Goal: Use online tool/utility: Utilize a website feature to perform a specific function

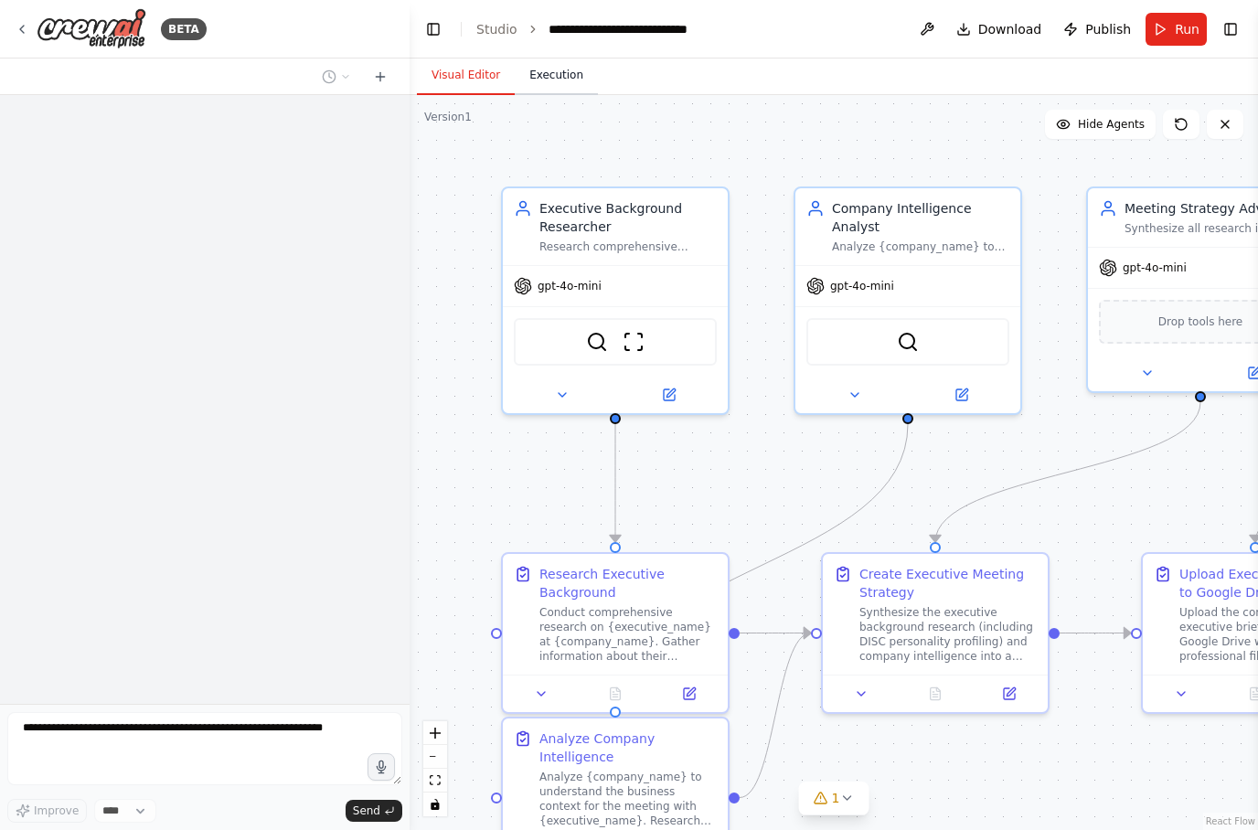
click at [565, 57] on button "Execution" at bounding box center [556, 76] width 83 height 38
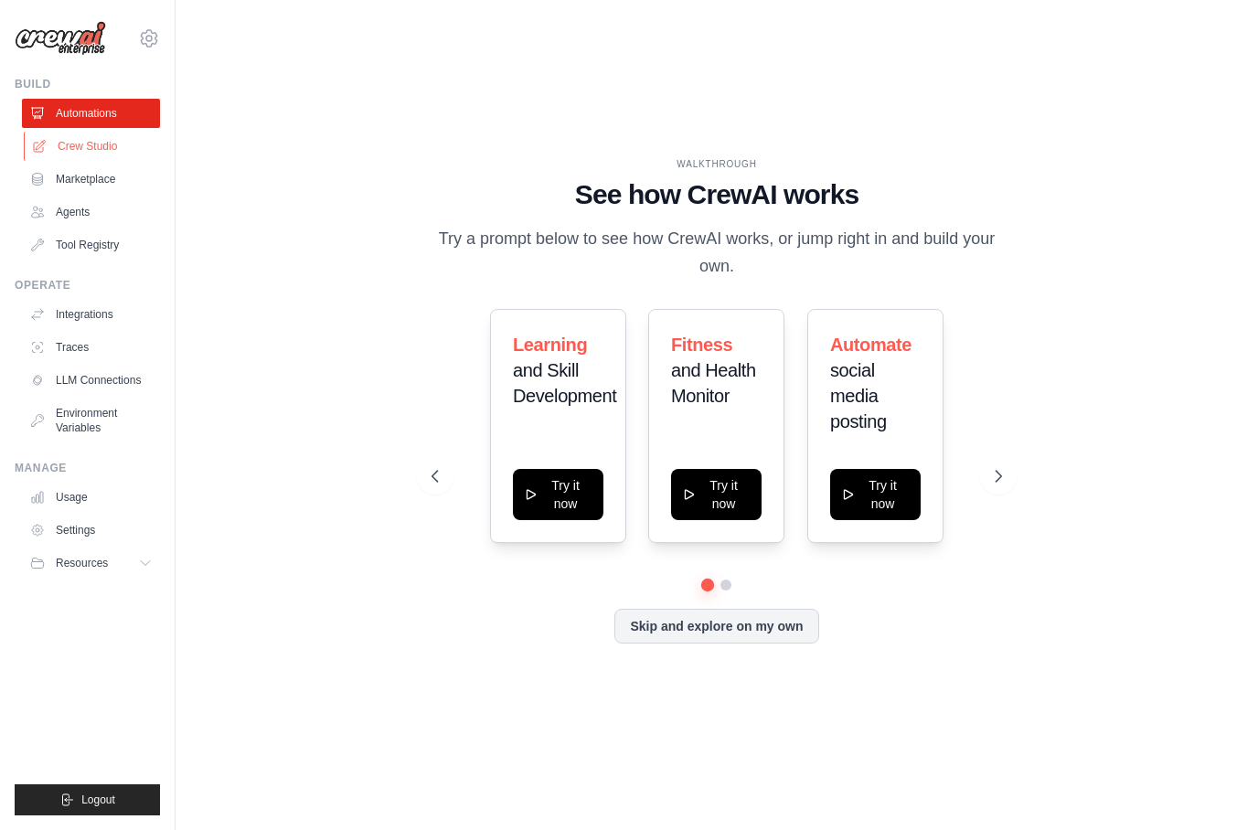
click at [101, 154] on link "Crew Studio" at bounding box center [93, 146] width 138 height 29
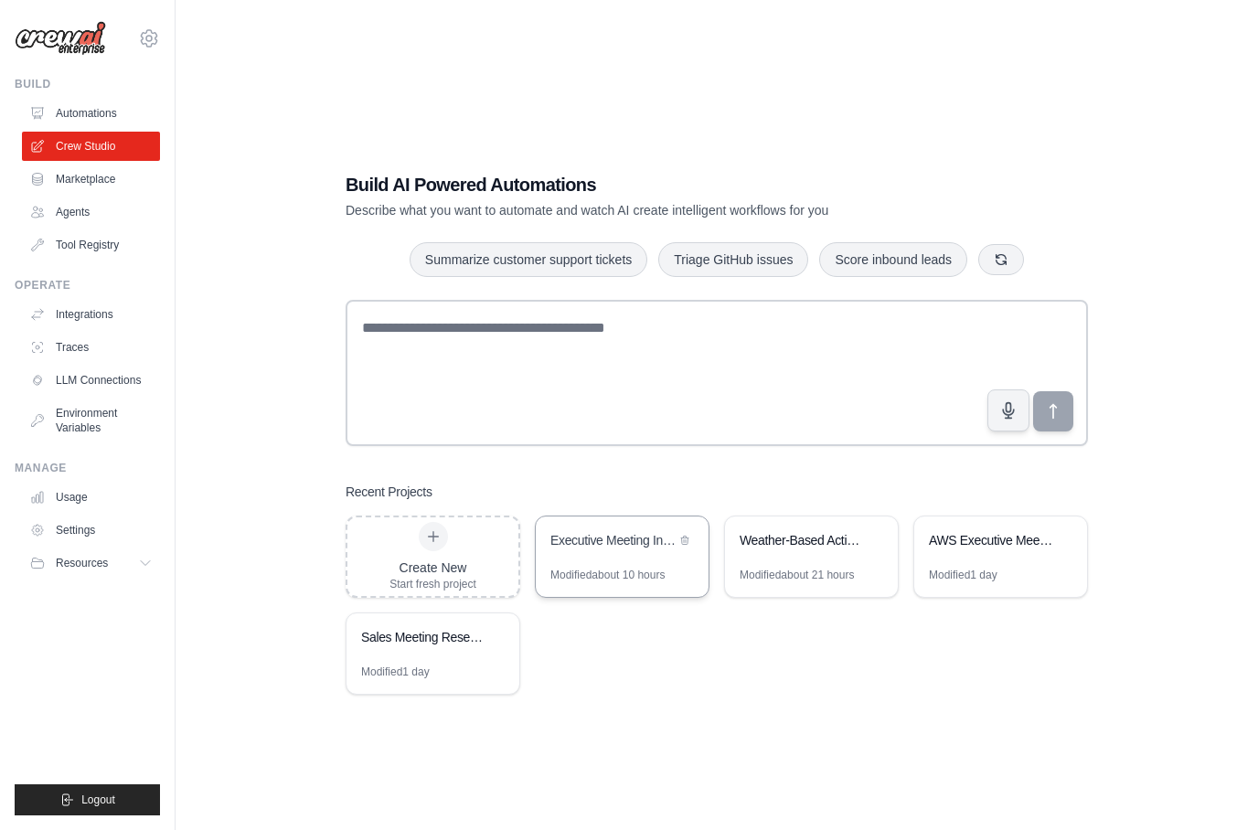
click at [608, 549] on div "Executive Meeting Intelligence" at bounding box center [612, 540] width 125 height 18
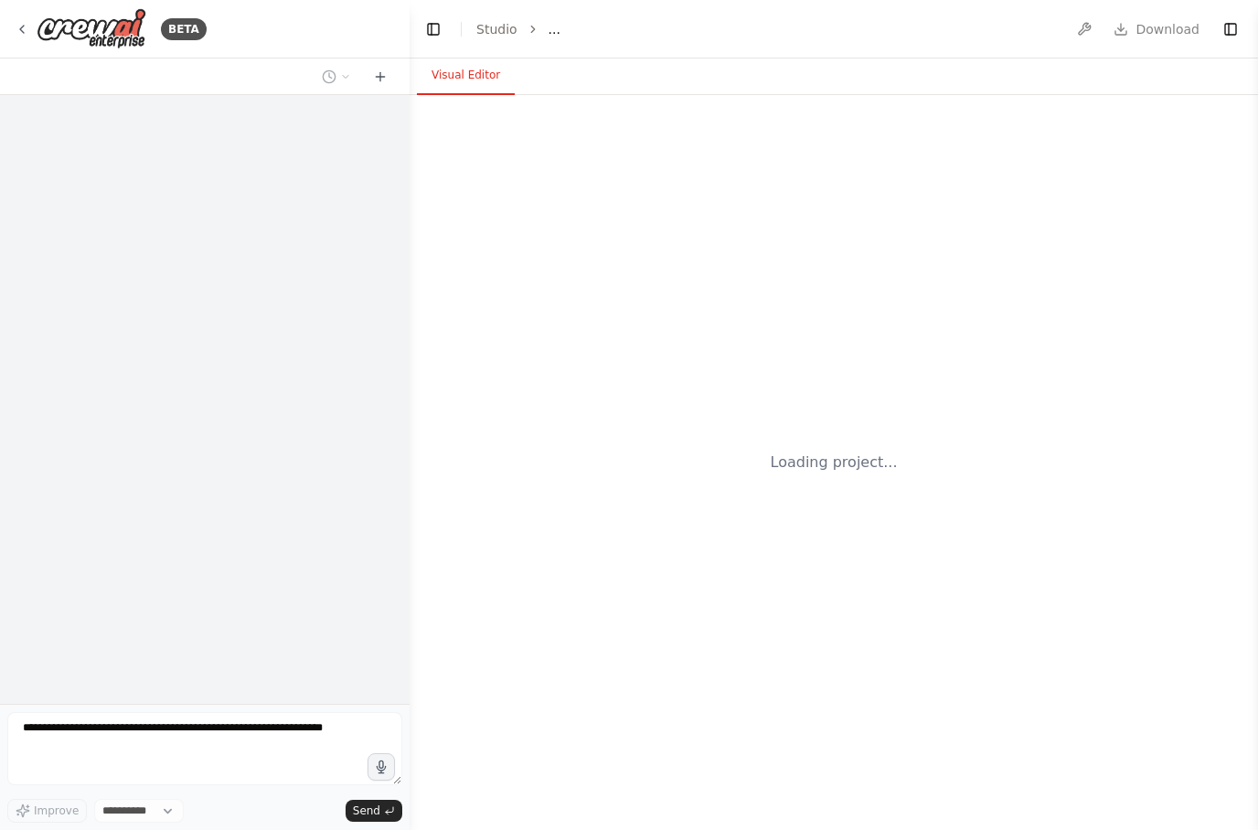
select select "****"
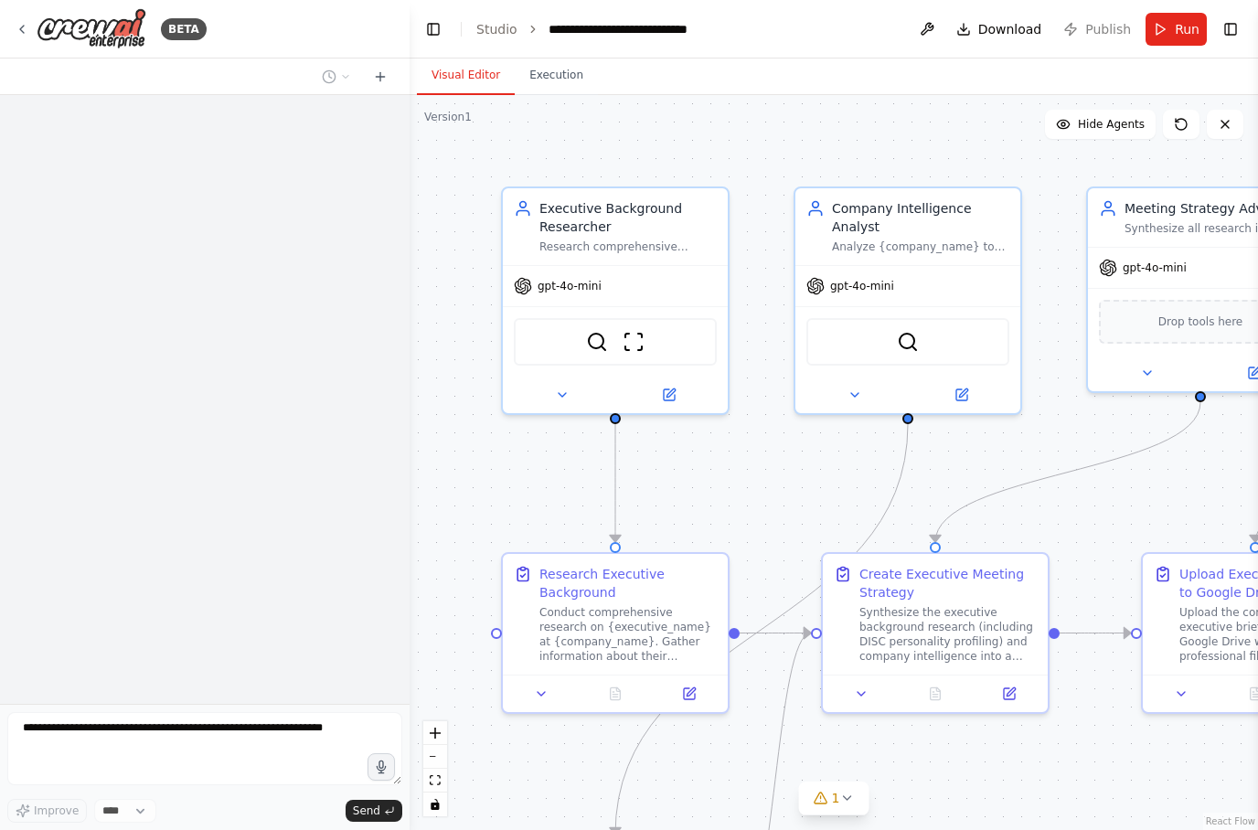
scroll to position [6094, 0]
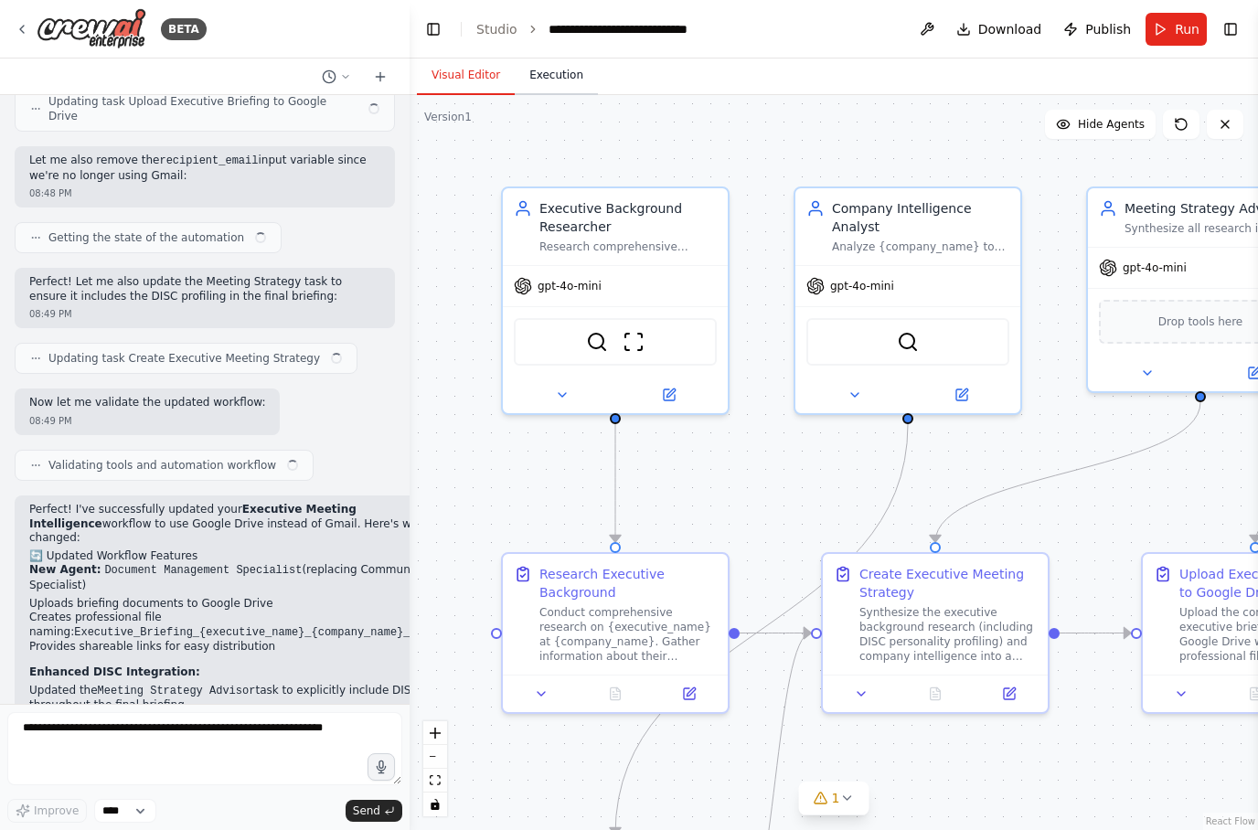
click at [547, 87] on button "Execution" at bounding box center [556, 76] width 83 height 38
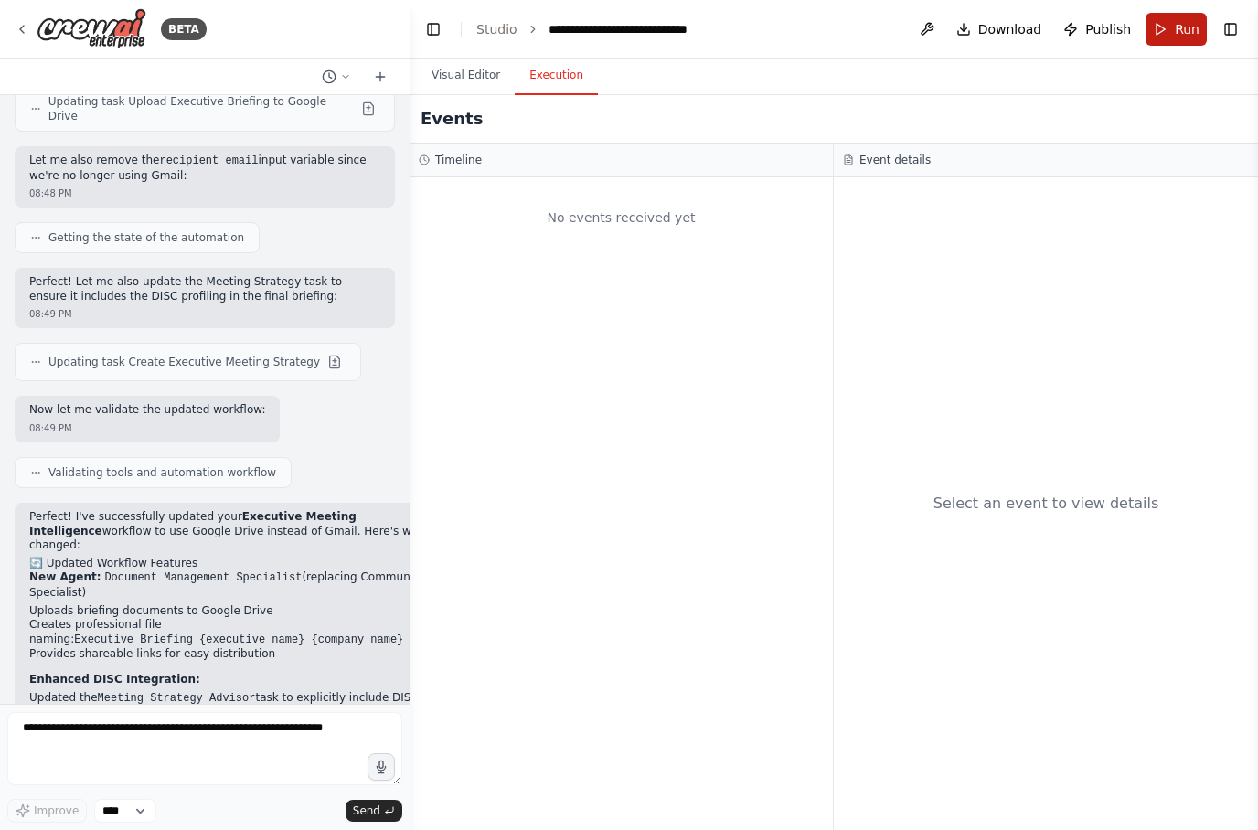
click at [1177, 29] on span "Run" at bounding box center [1186, 29] width 25 height 18
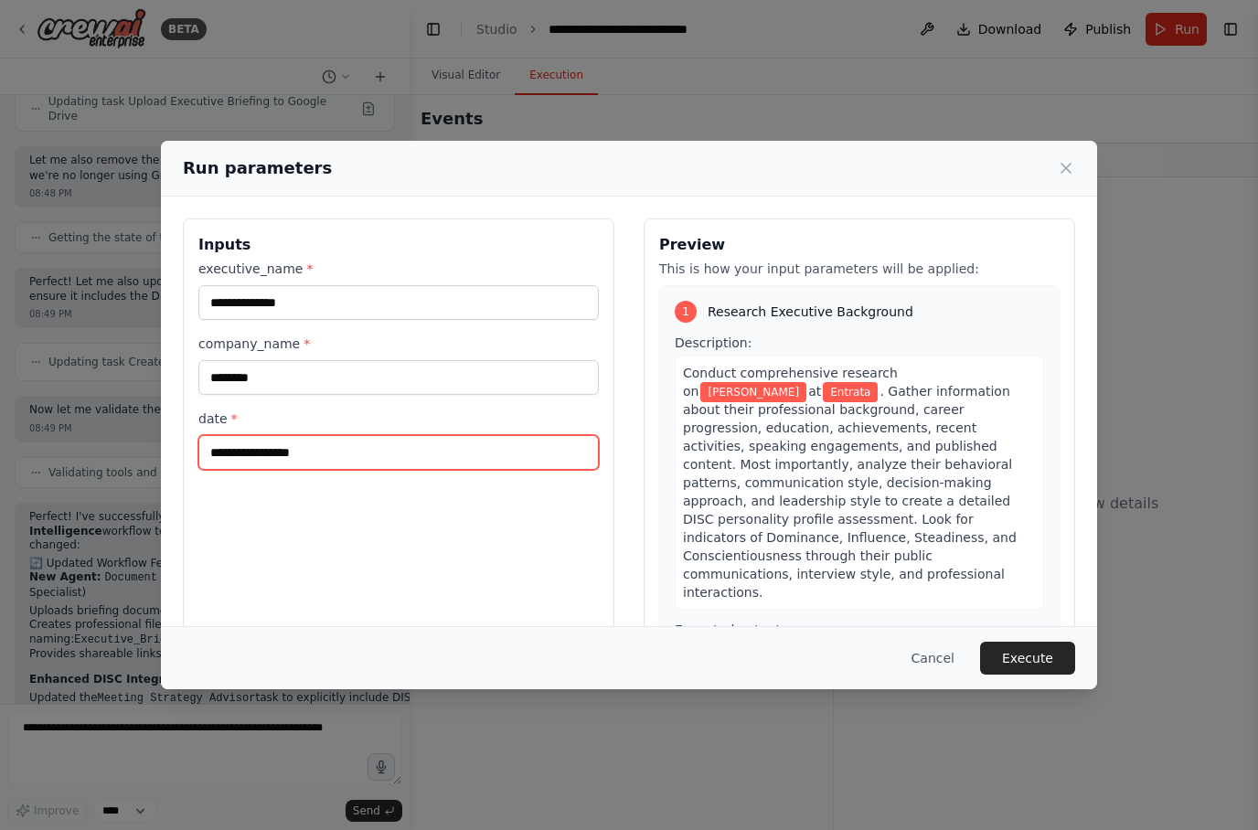
click at [418, 435] on input "**********" at bounding box center [398, 452] width 400 height 35
type input "**********"
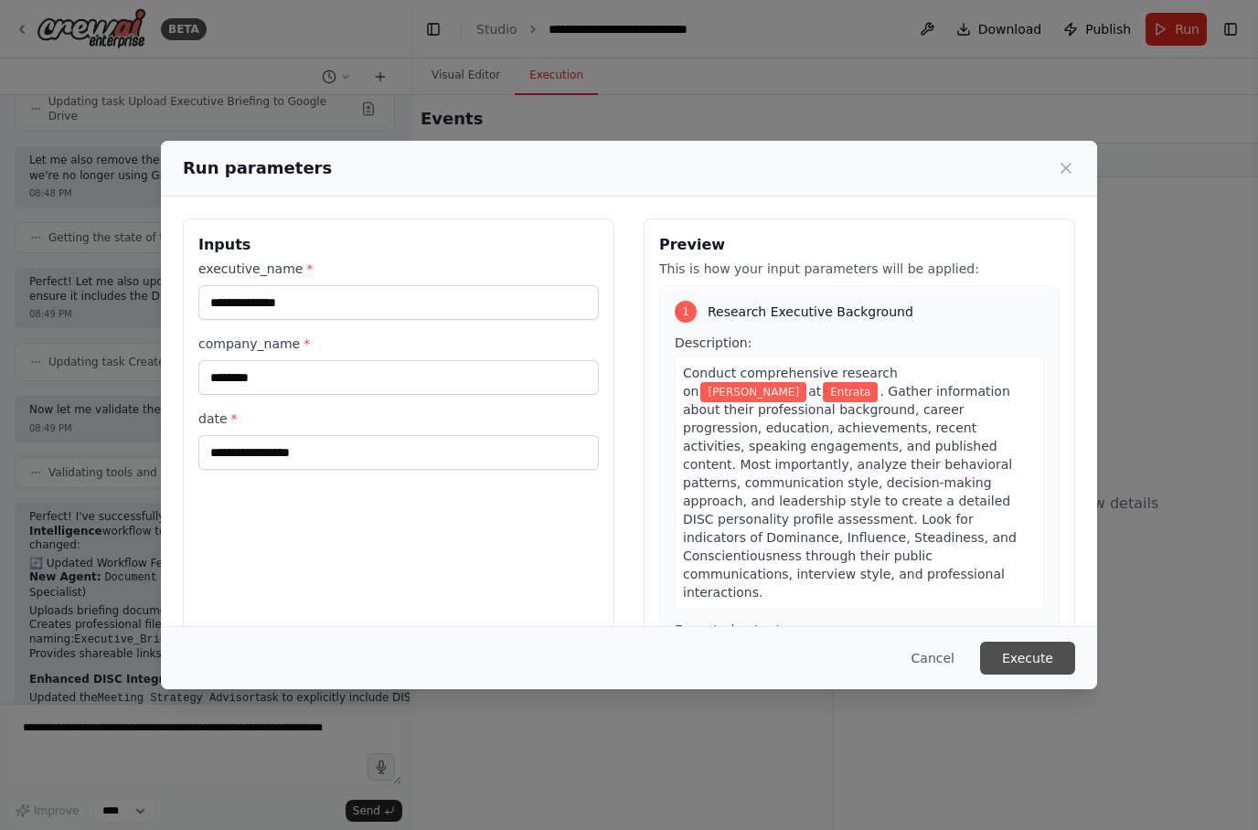
click at [1038, 673] on button "Execute" at bounding box center [1027, 658] width 95 height 33
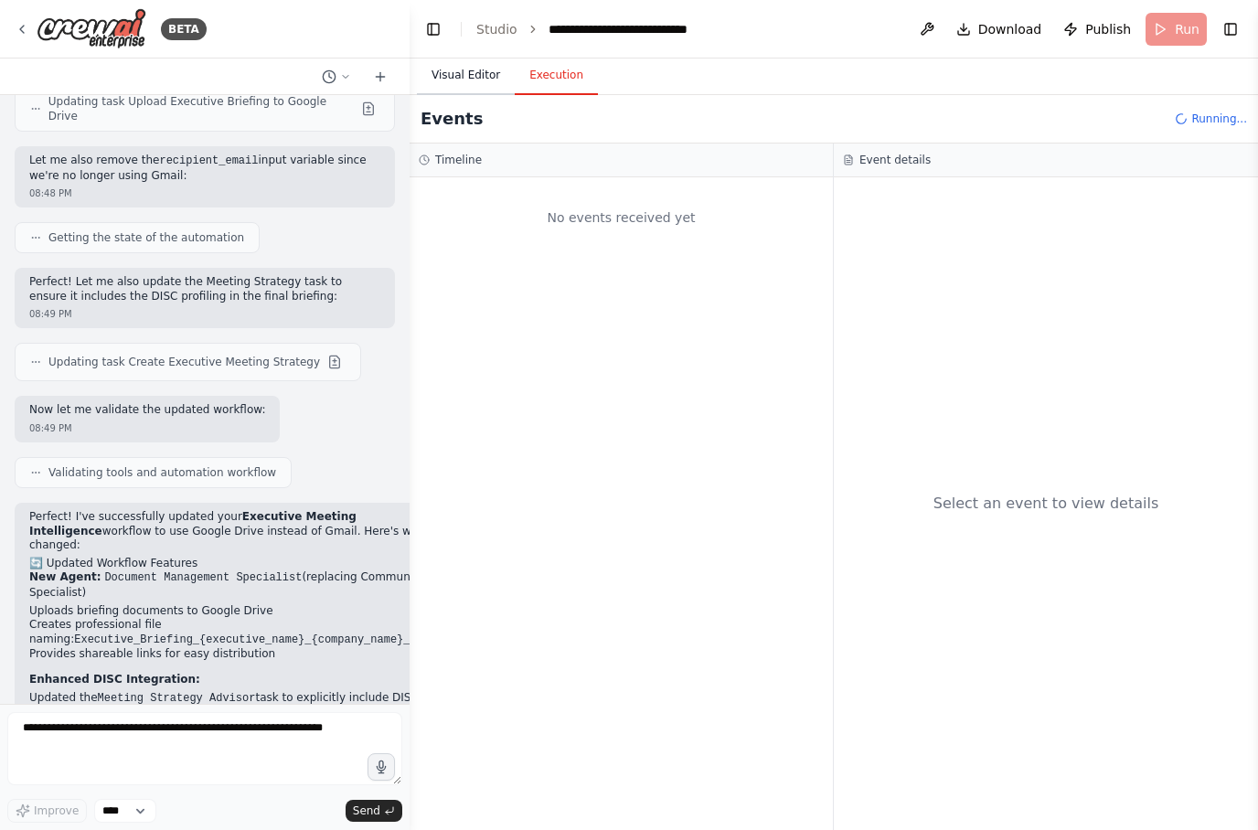
click at [484, 69] on button "Visual Editor" at bounding box center [466, 76] width 98 height 38
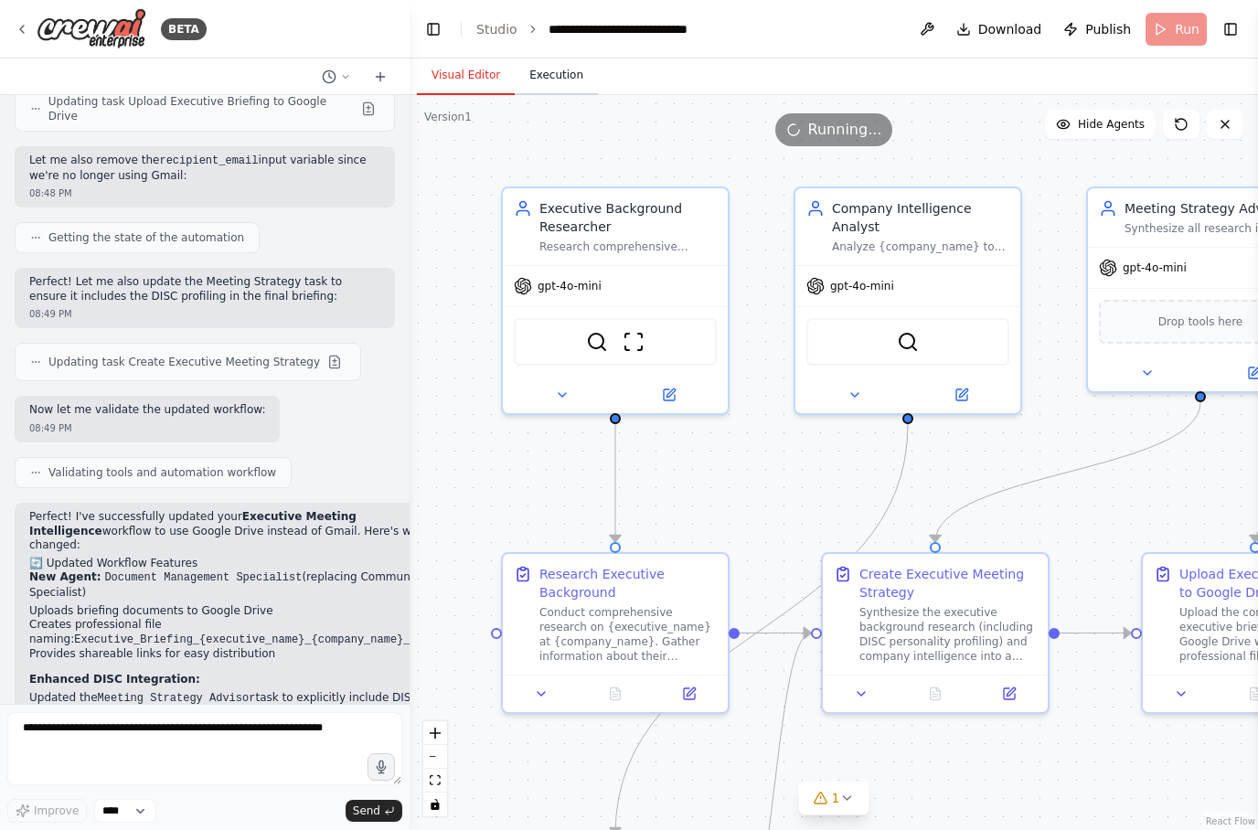
click at [559, 74] on button "Execution" at bounding box center [556, 76] width 83 height 38
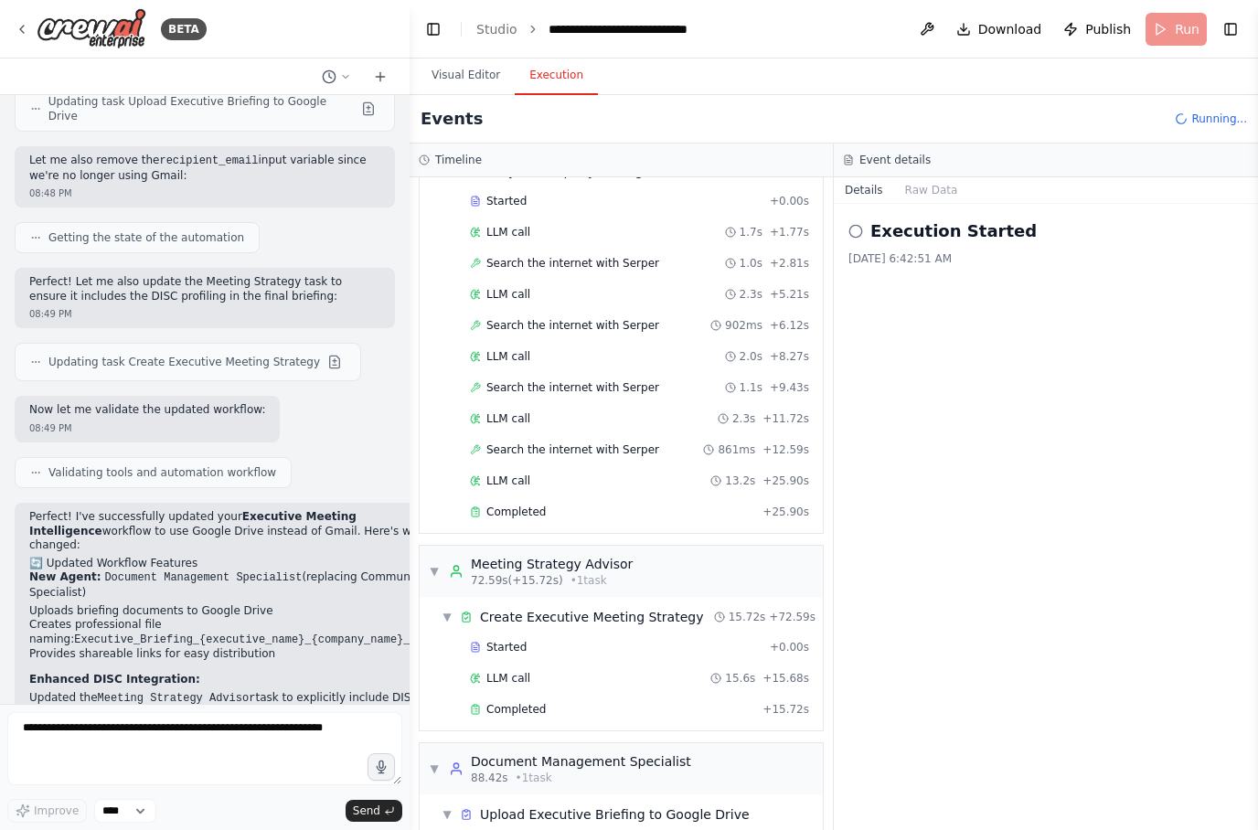
scroll to position [908, 0]
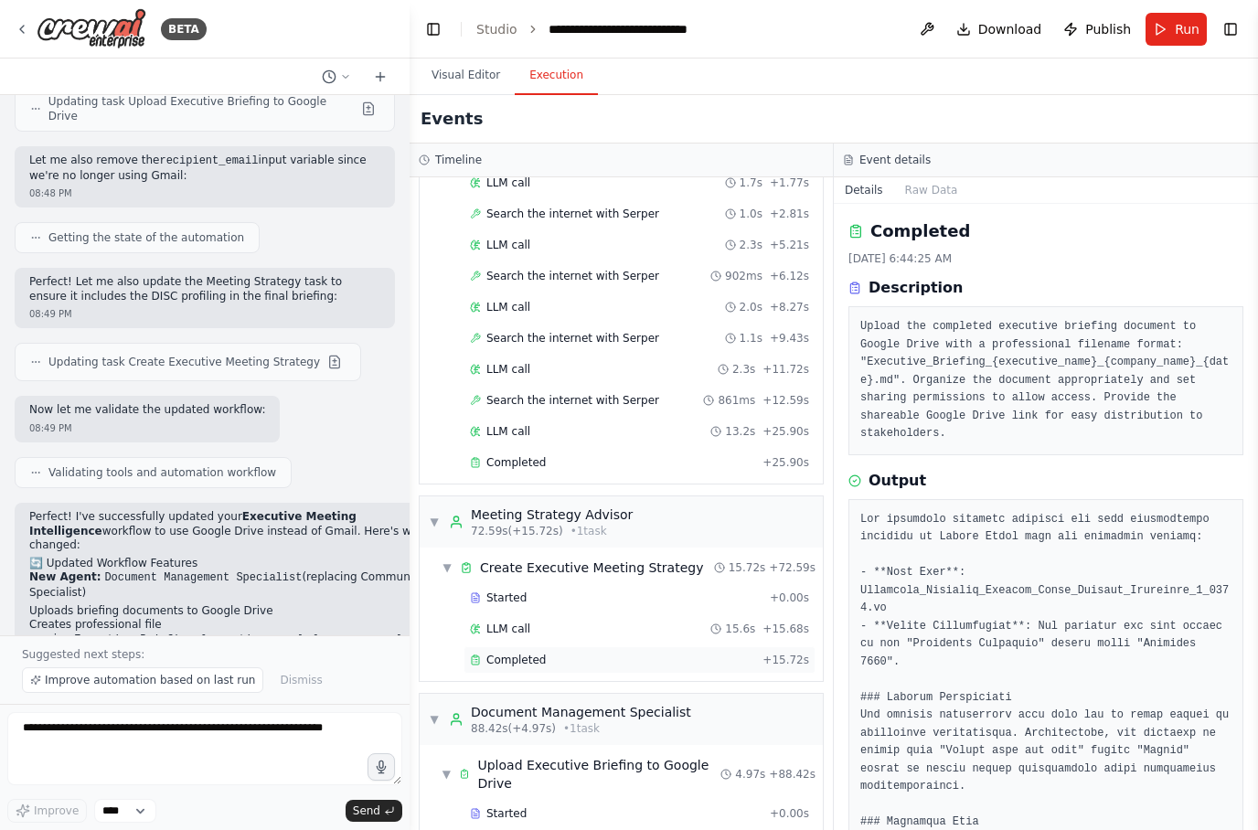
click at [530, 653] on span "Completed" at bounding box center [515, 660] width 59 height 15
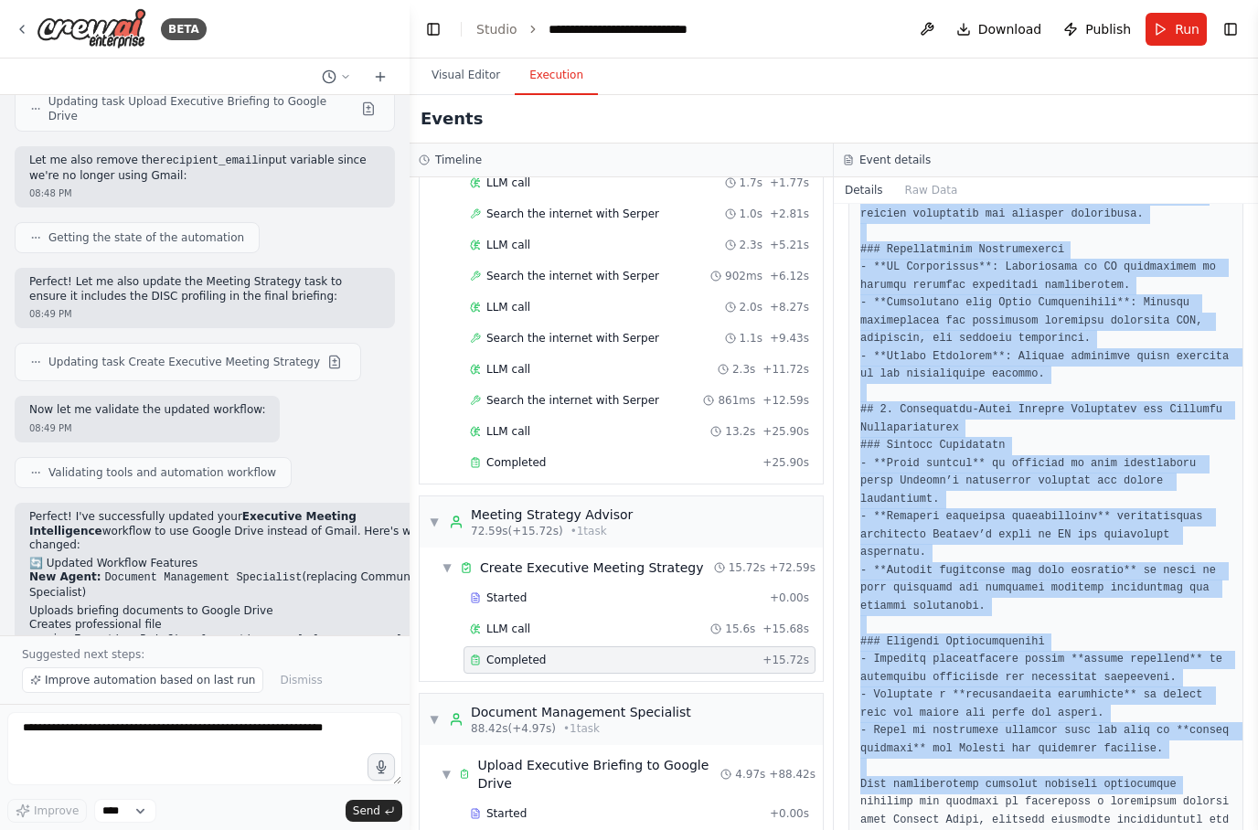
scroll to position [1694, 0]
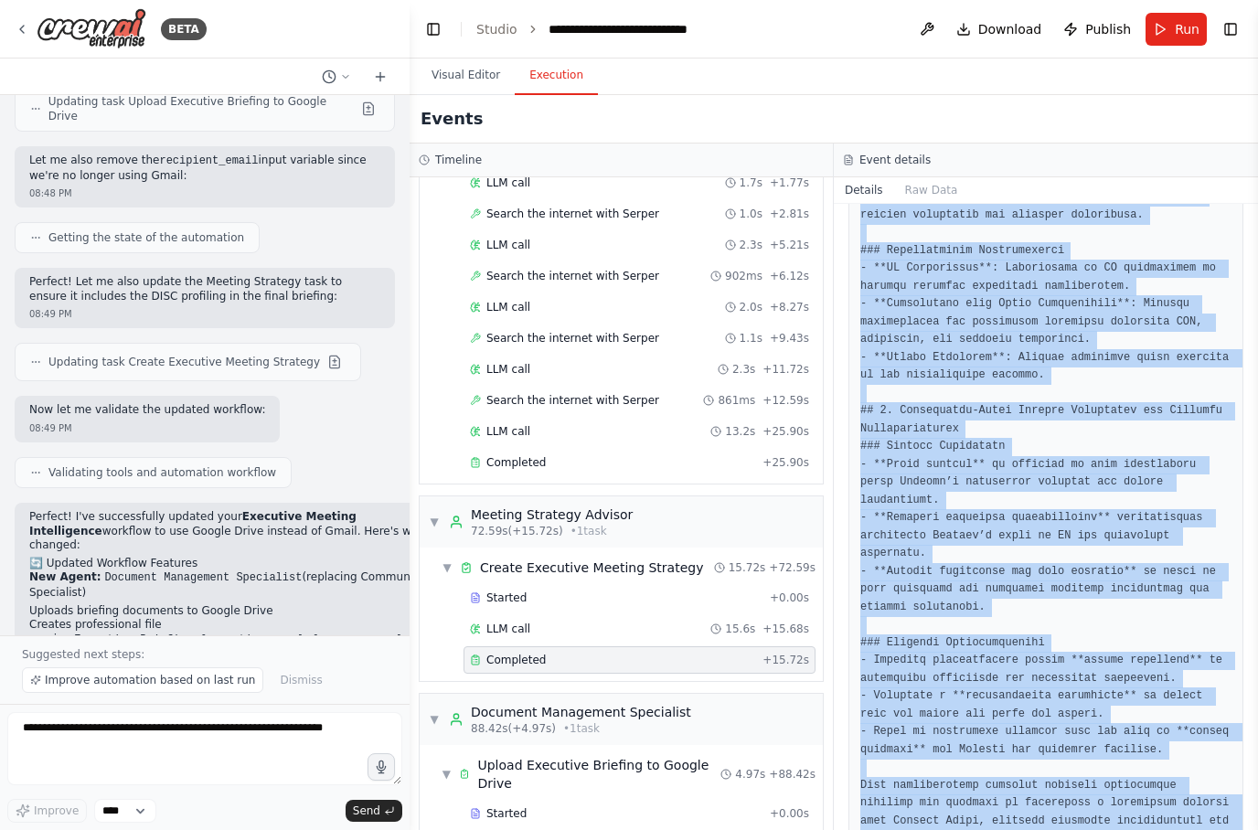
copy pre "Executive Briefing Document for Meeting with Preetam Yadav at Entrata ## 1. Exe…"
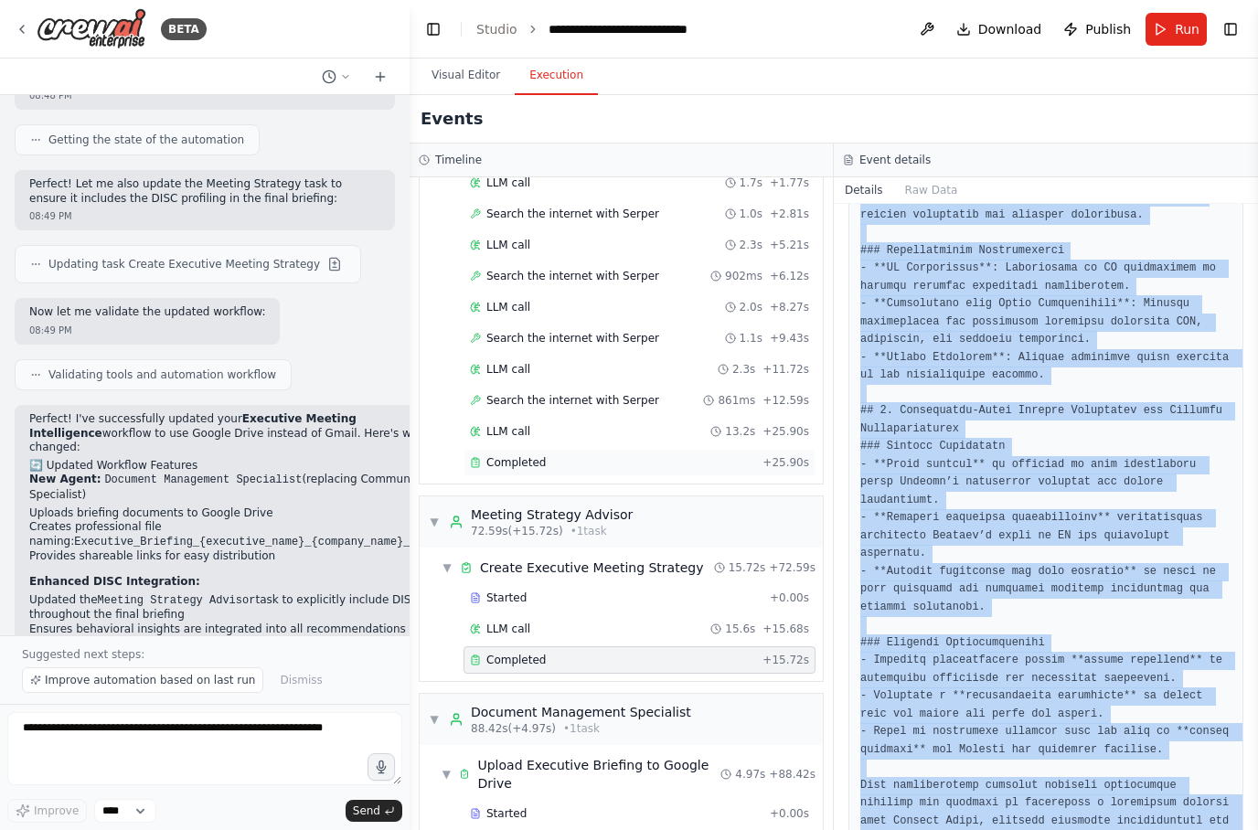
click at [551, 455] on div "Completed" at bounding box center [612, 462] width 285 height 15
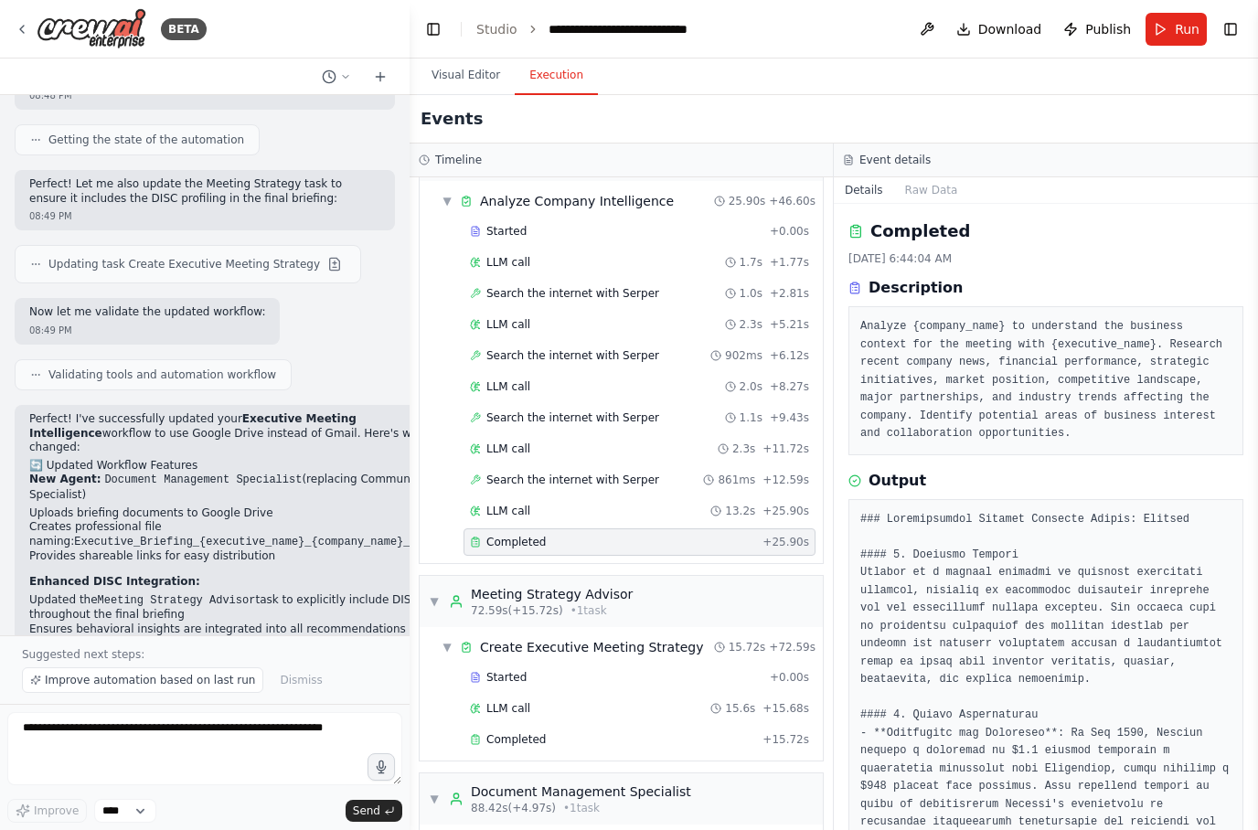
scroll to position [0, 0]
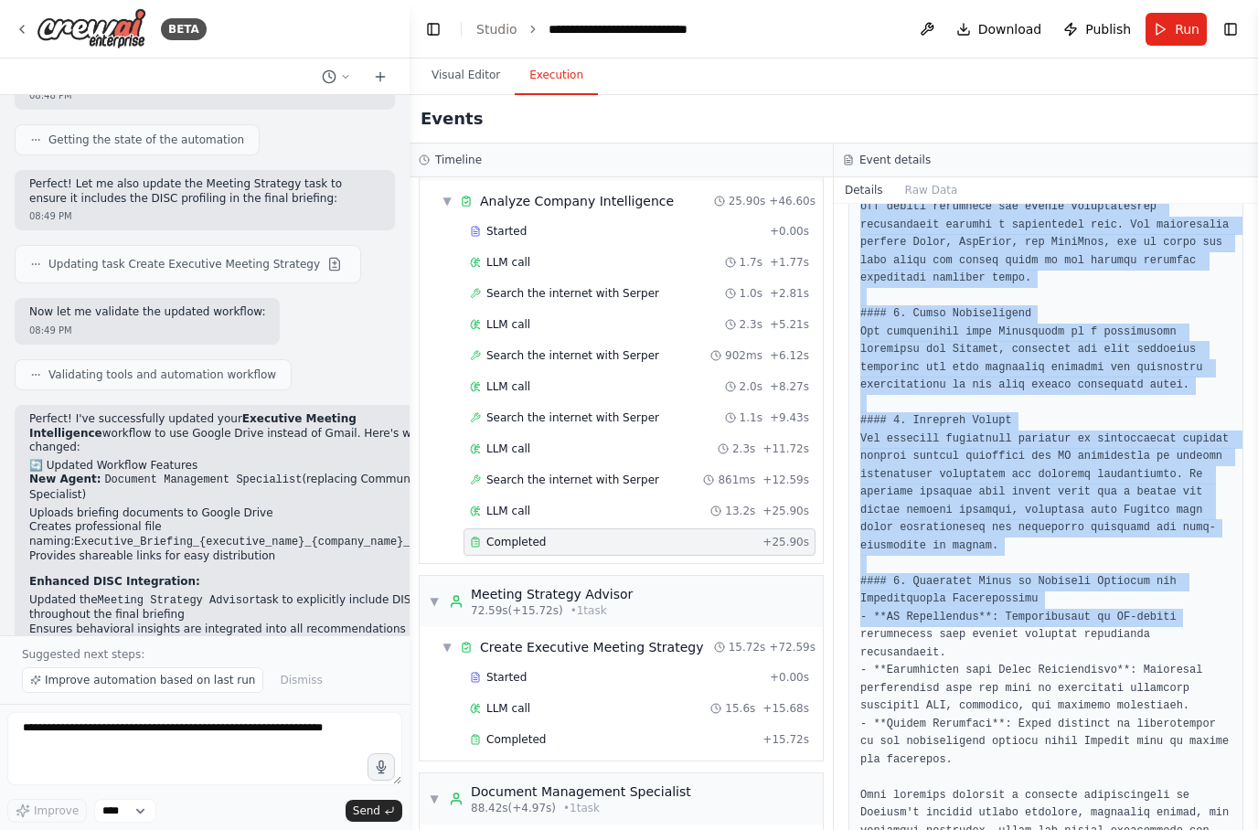
scroll to position [1434, 0]
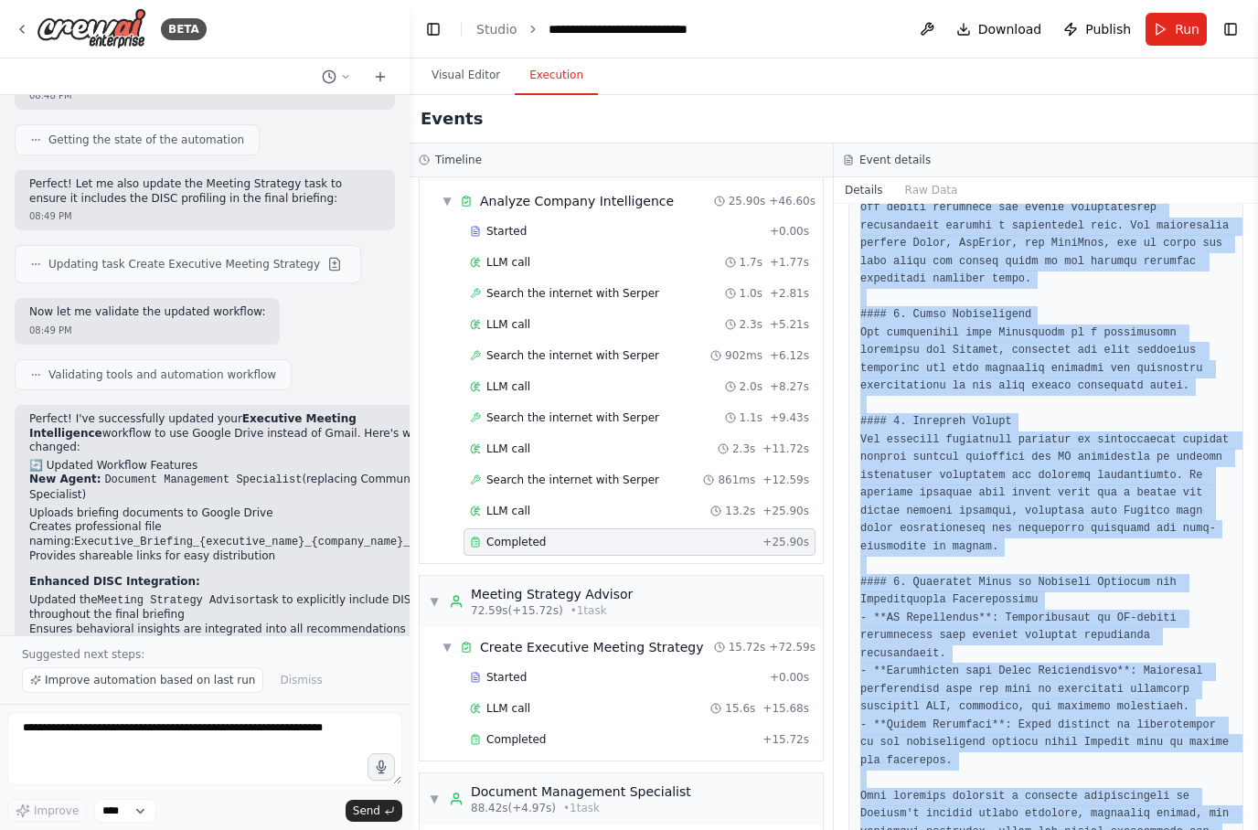
copy pre "### Comprehensive Company Analysis Report: Entrata #### 1. Business Context Ent…"
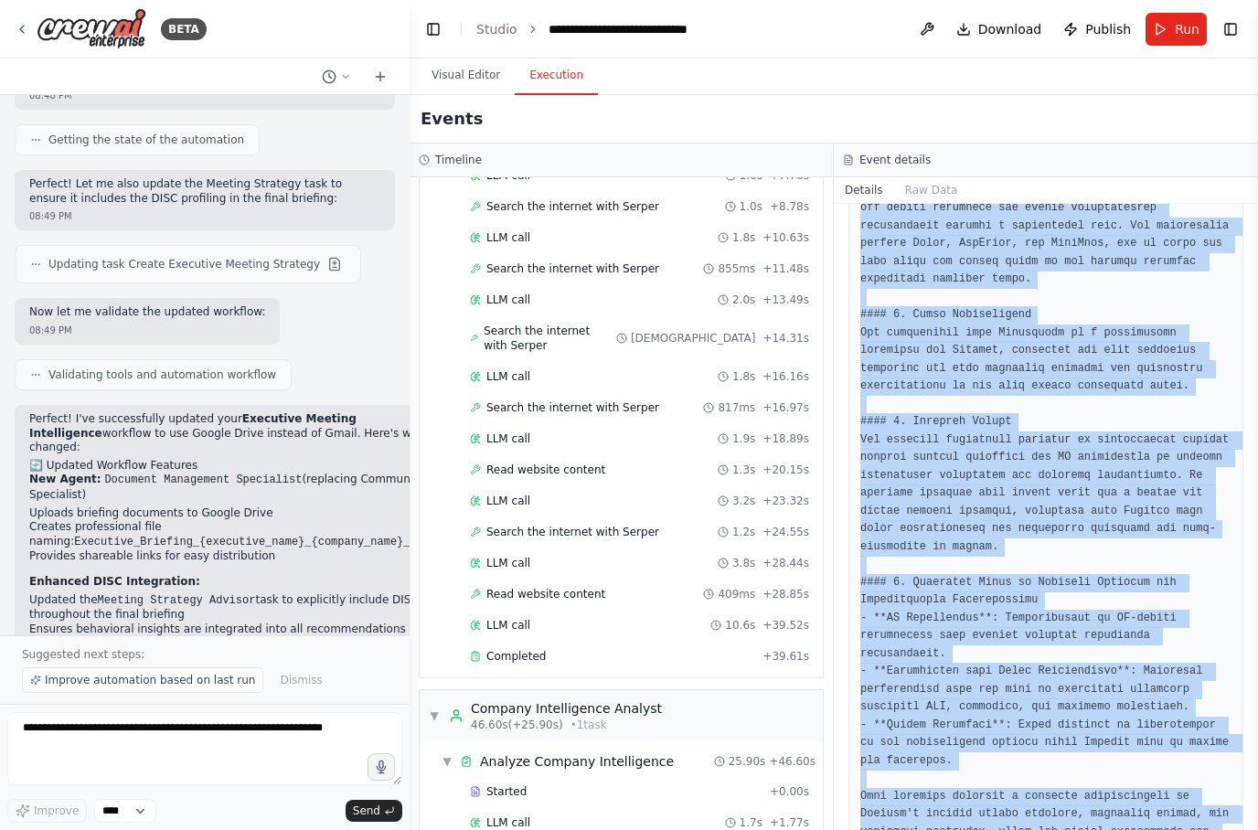
scroll to position [270, 0]
click at [545, 648] on div "Completed" at bounding box center [612, 655] width 285 height 15
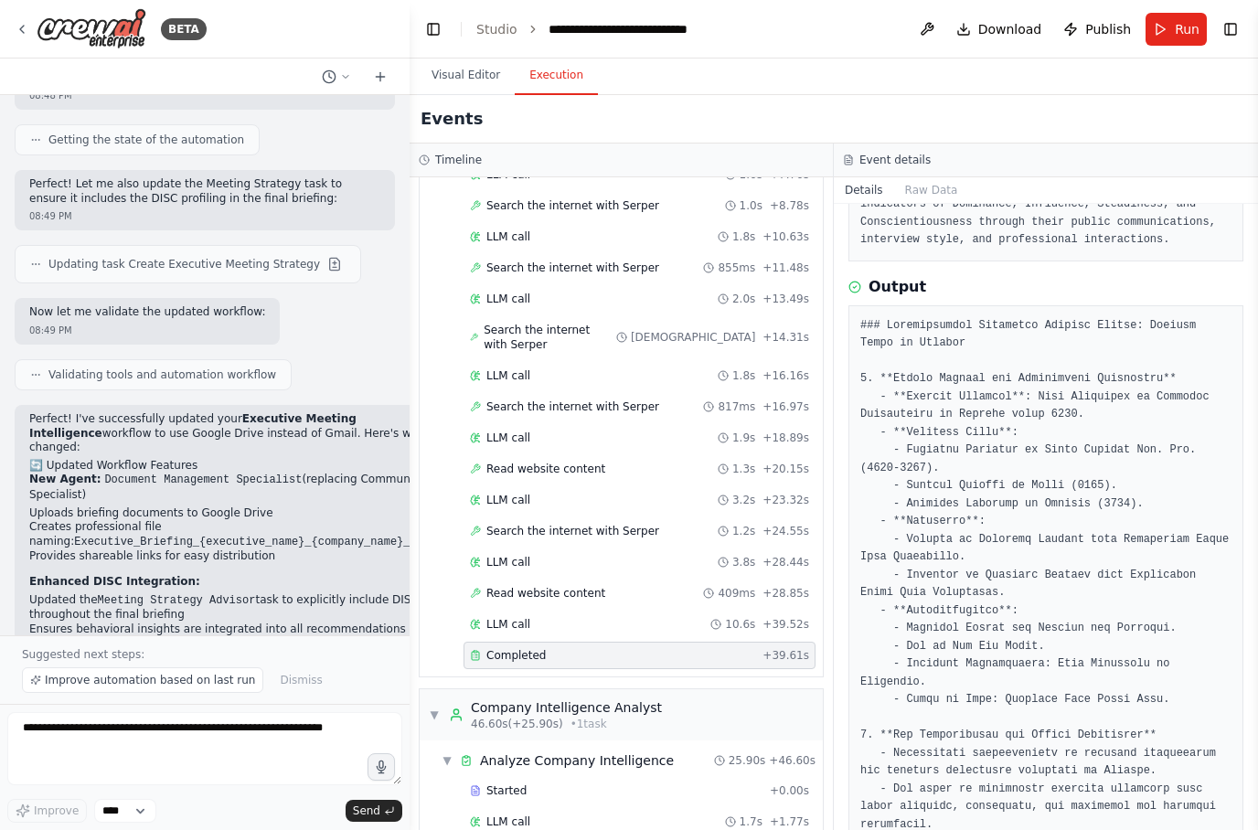
scroll to position [269, 0]
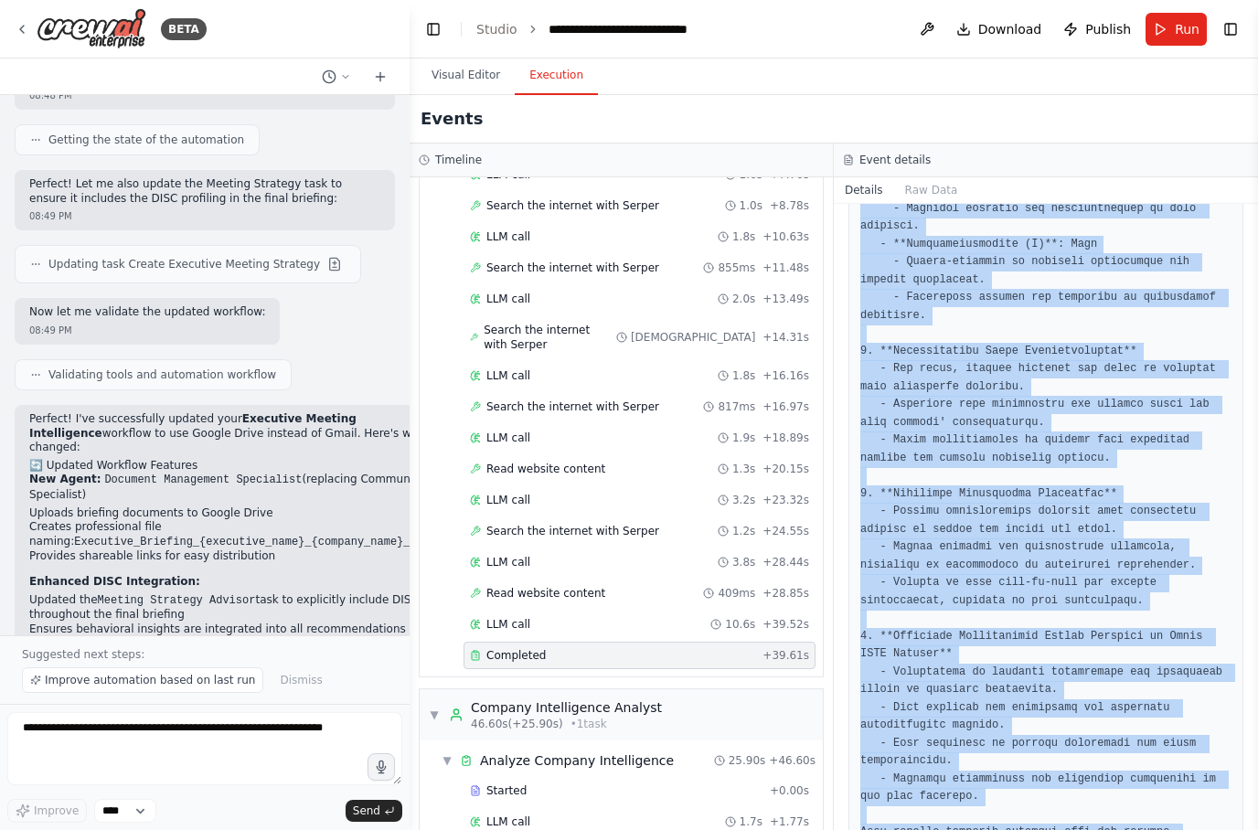
scroll to position [1206, 0]
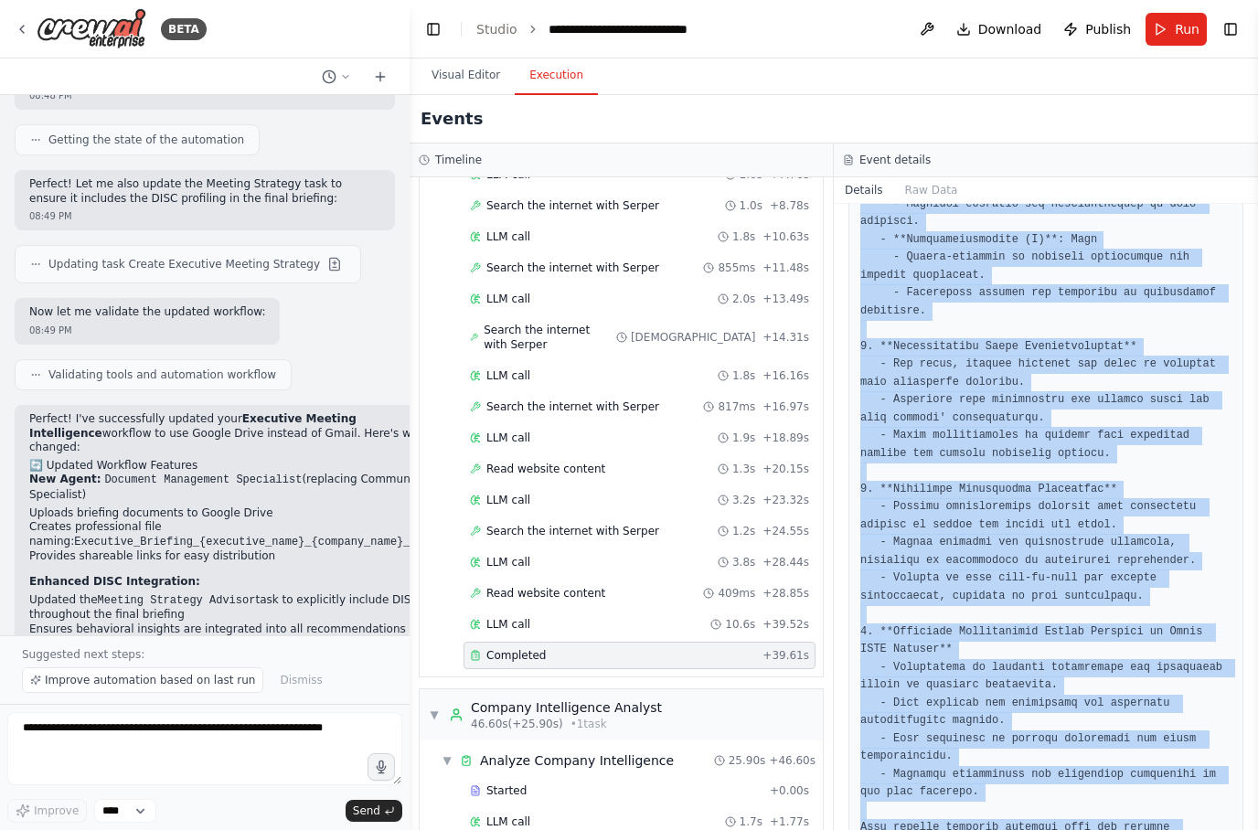
copy pre "### Comprehensive Executive Profile Report: Preetam Yadav at Entrata 1. **Caree…"
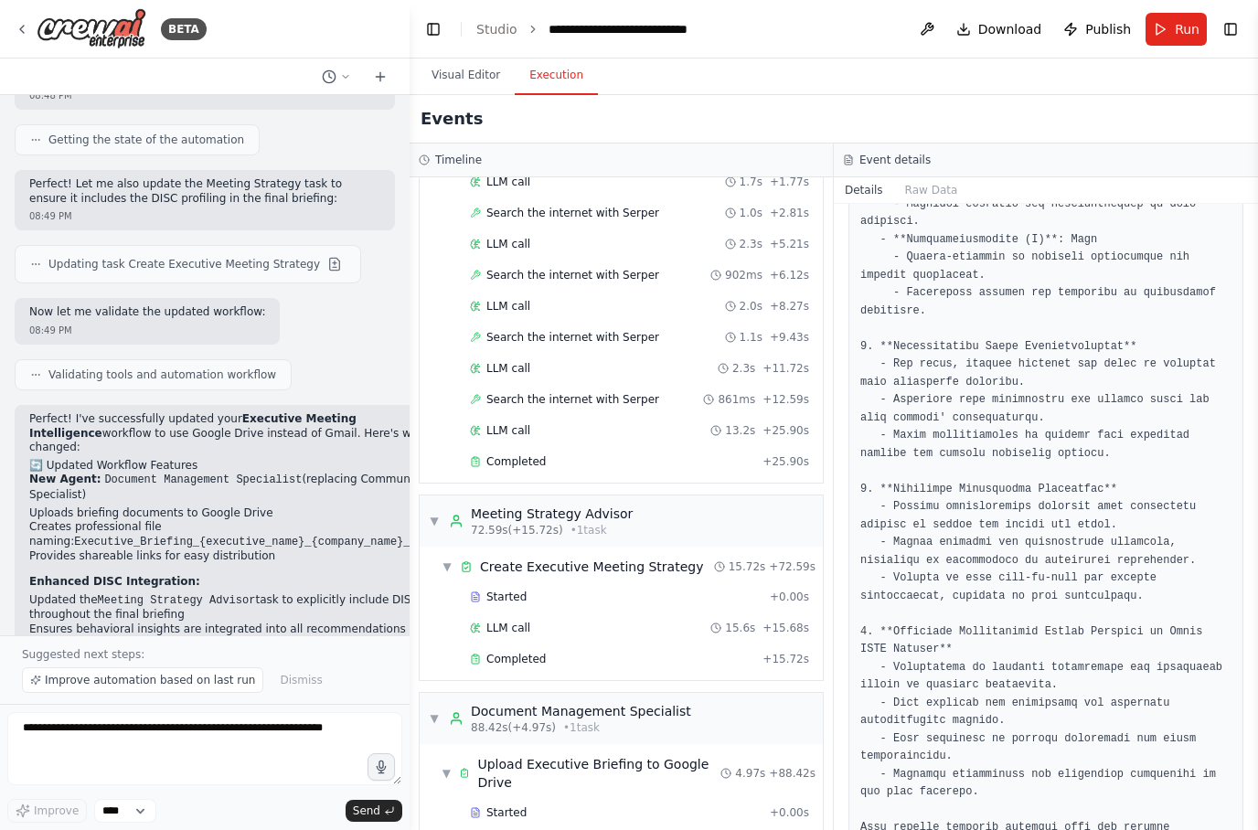
scroll to position [908, 0]
click at [535, 455] on span "Completed" at bounding box center [515, 462] width 59 height 15
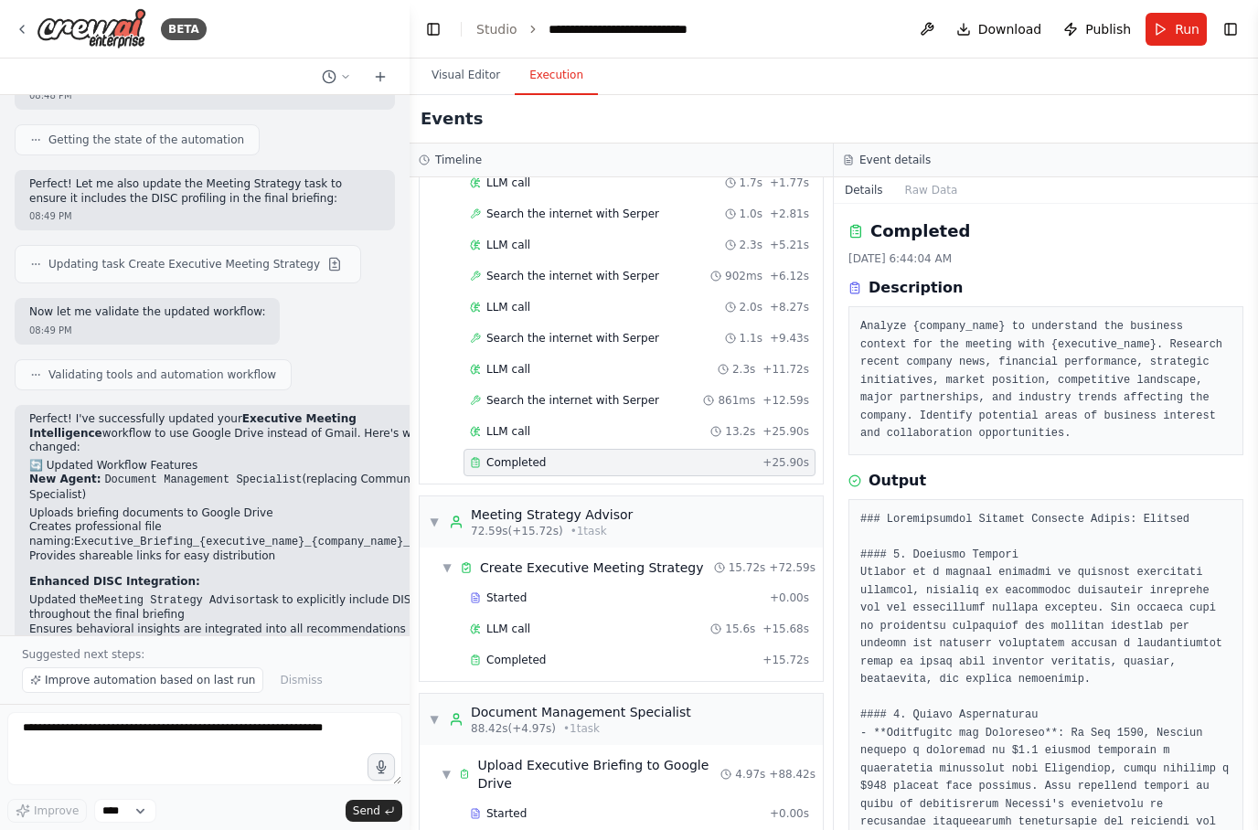
scroll to position [0, 0]
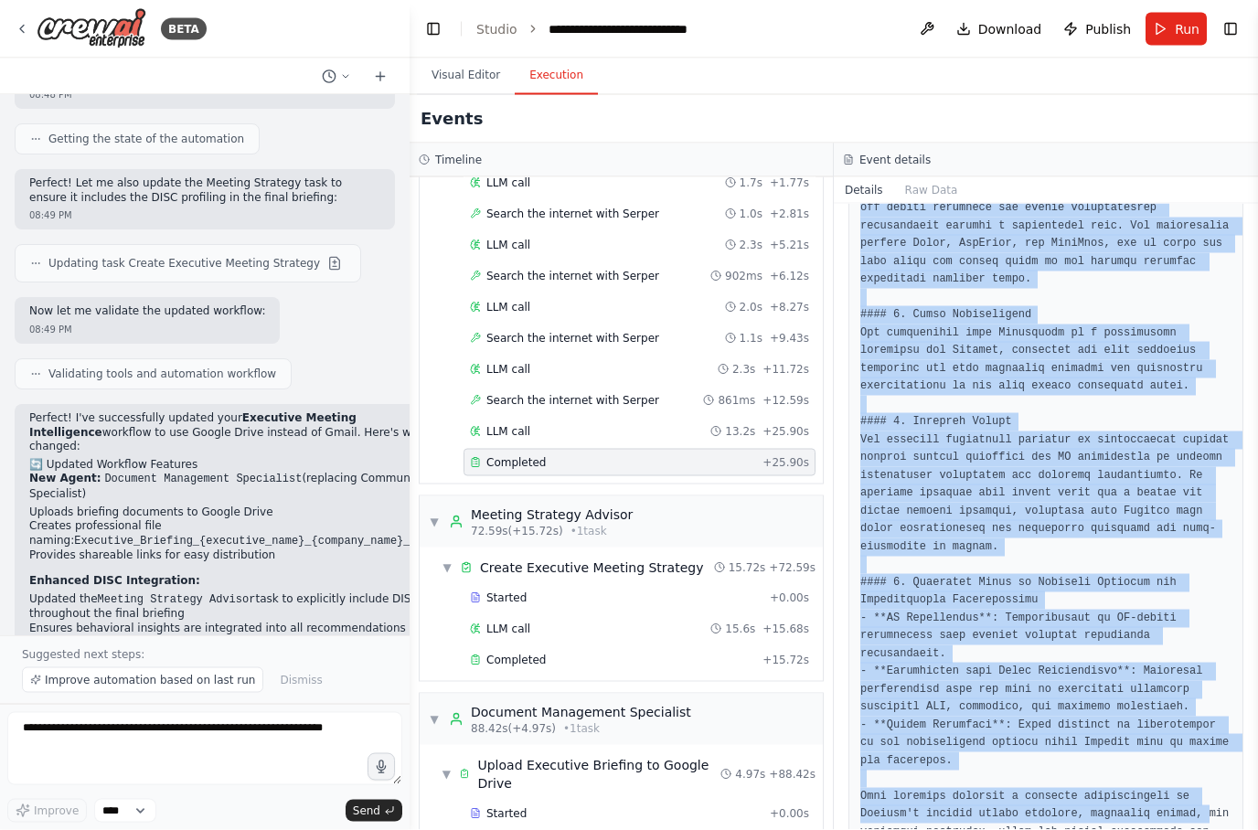
scroll to position [73, 0]
copy pre "### Comprehensive Company Analysis Report: Entrata #### 1. Business Context Ent…"
click at [541, 653] on span "Completed" at bounding box center [515, 660] width 59 height 15
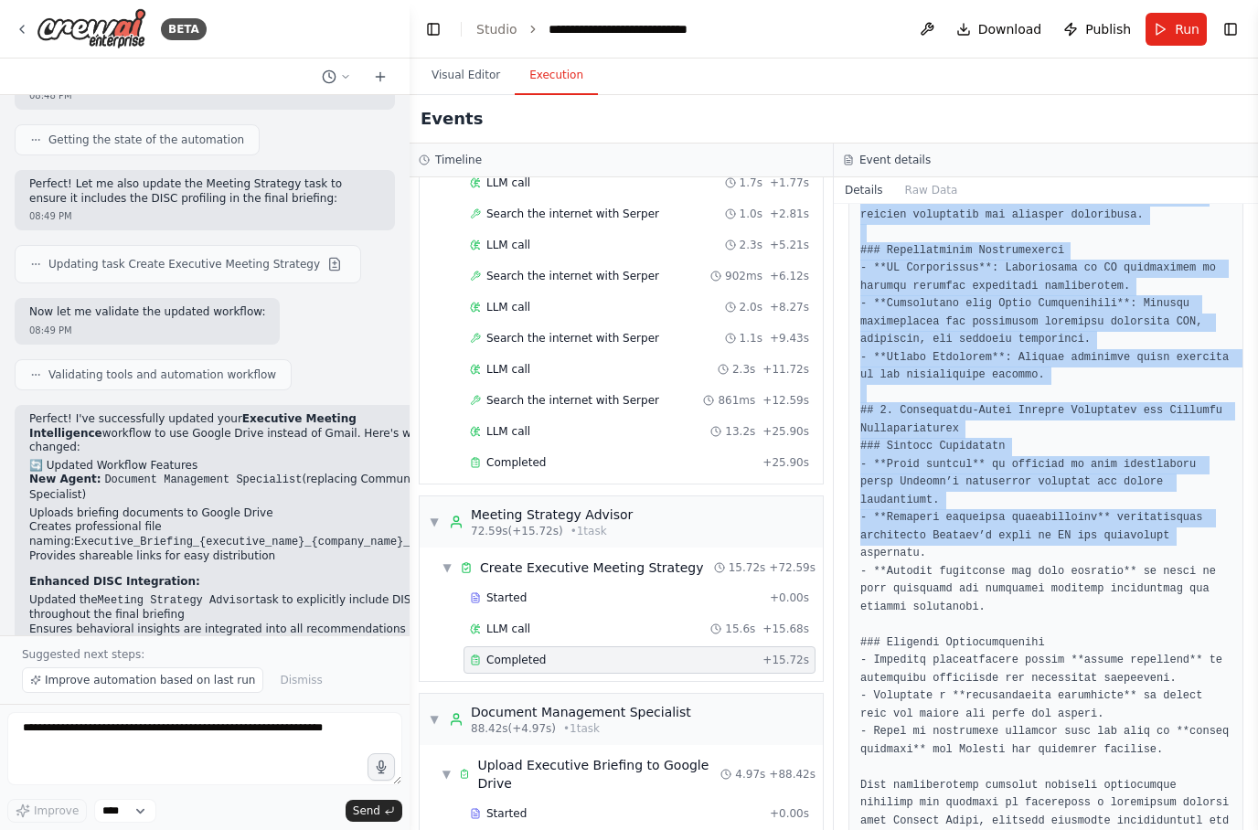
scroll to position [1694, 0]
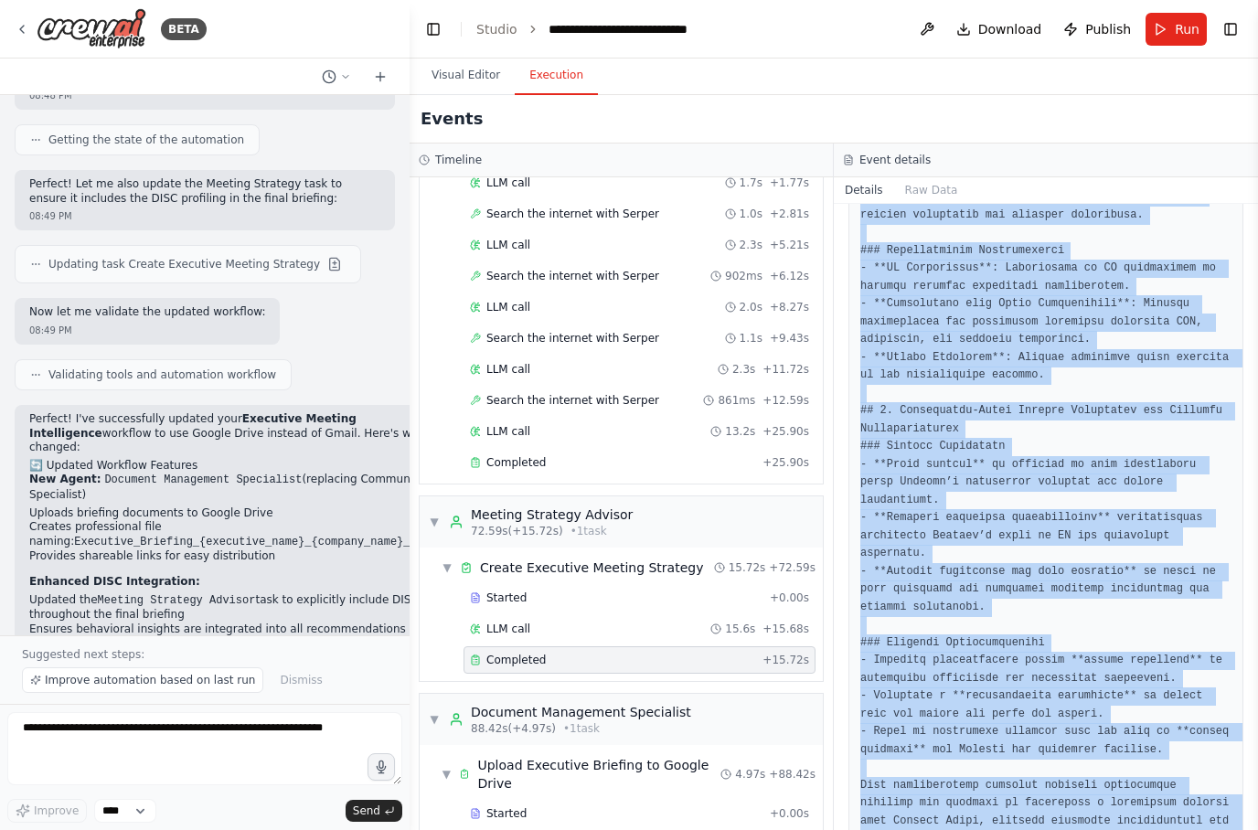
copy pre "# Executive Briefing Document for Meeting with Preetam Yadav at Entrata ## 1. E…"
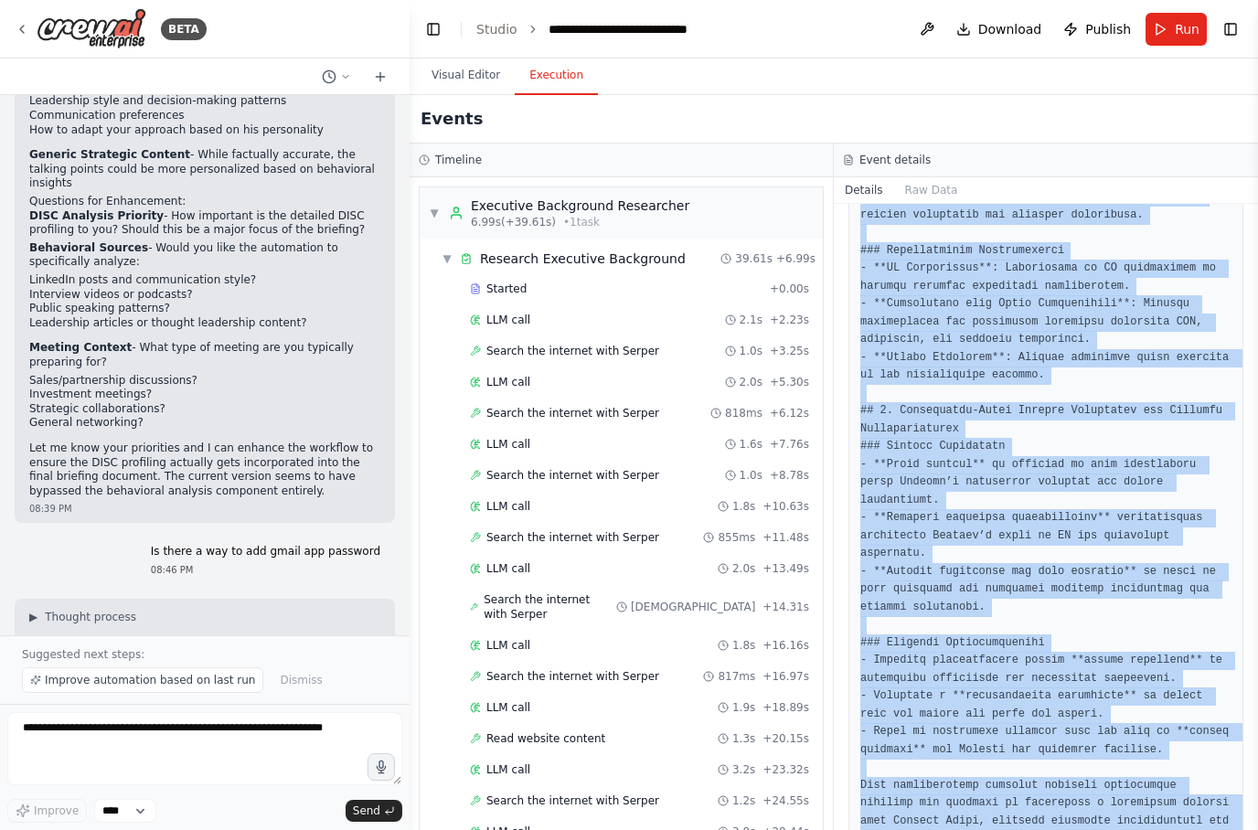
scroll to position [3668, 0]
click at [767, 114] on div "Events" at bounding box center [833, 119] width 848 height 48
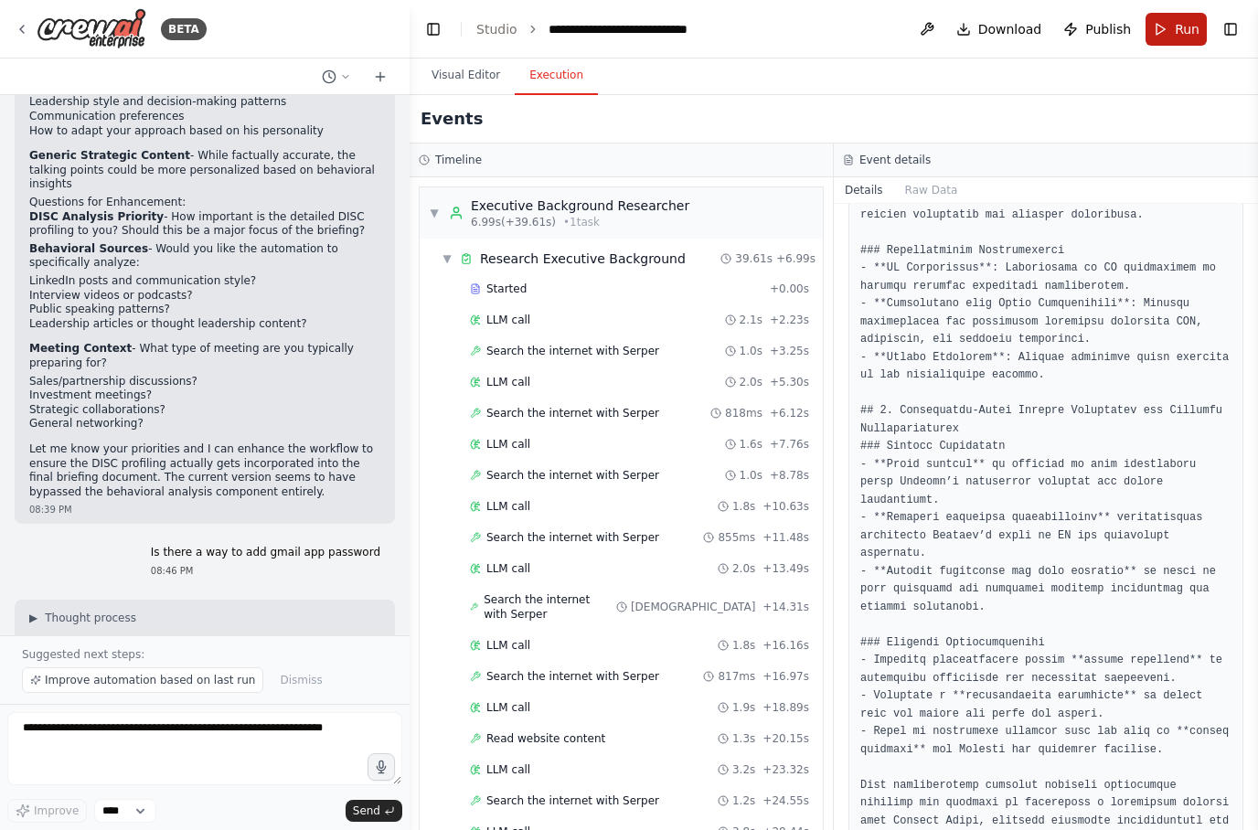
click at [1178, 30] on span "Run" at bounding box center [1186, 29] width 25 height 18
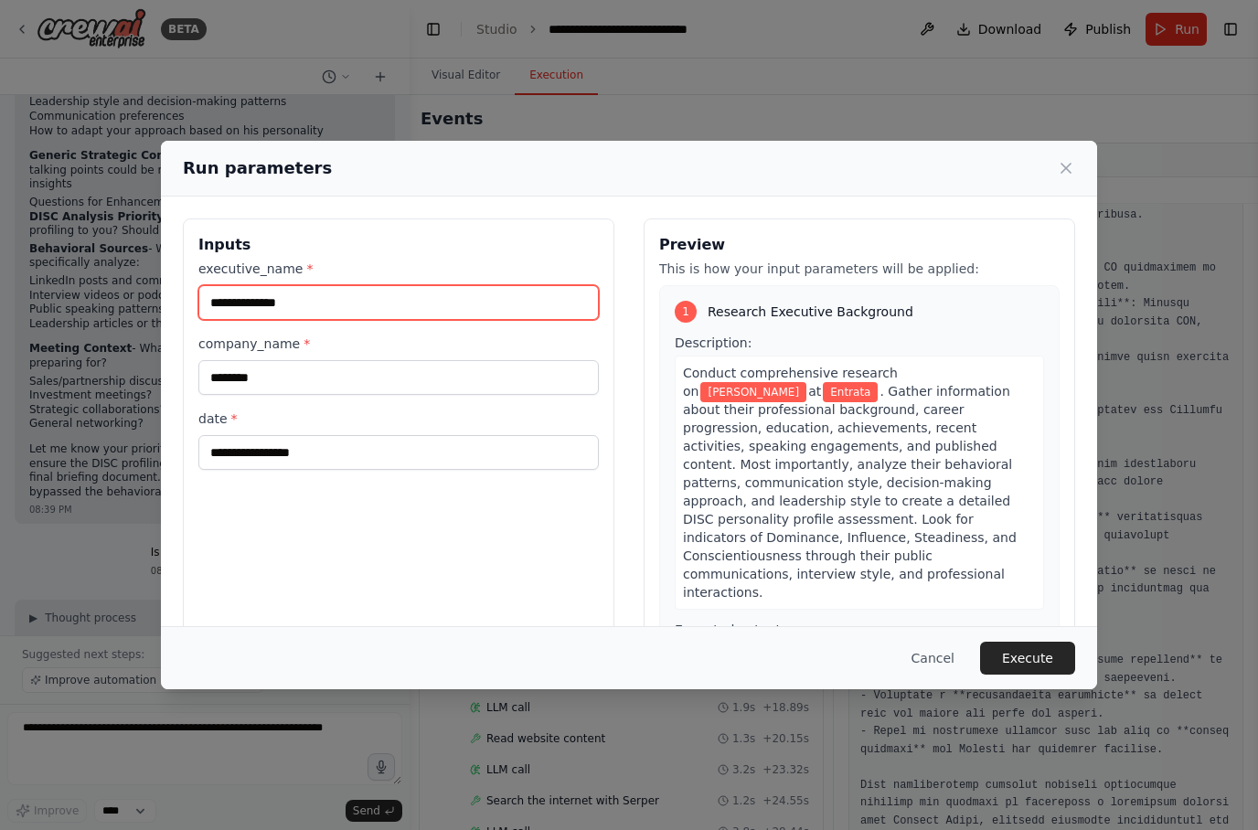
click at [446, 285] on input "**********" at bounding box center [398, 302] width 400 height 35
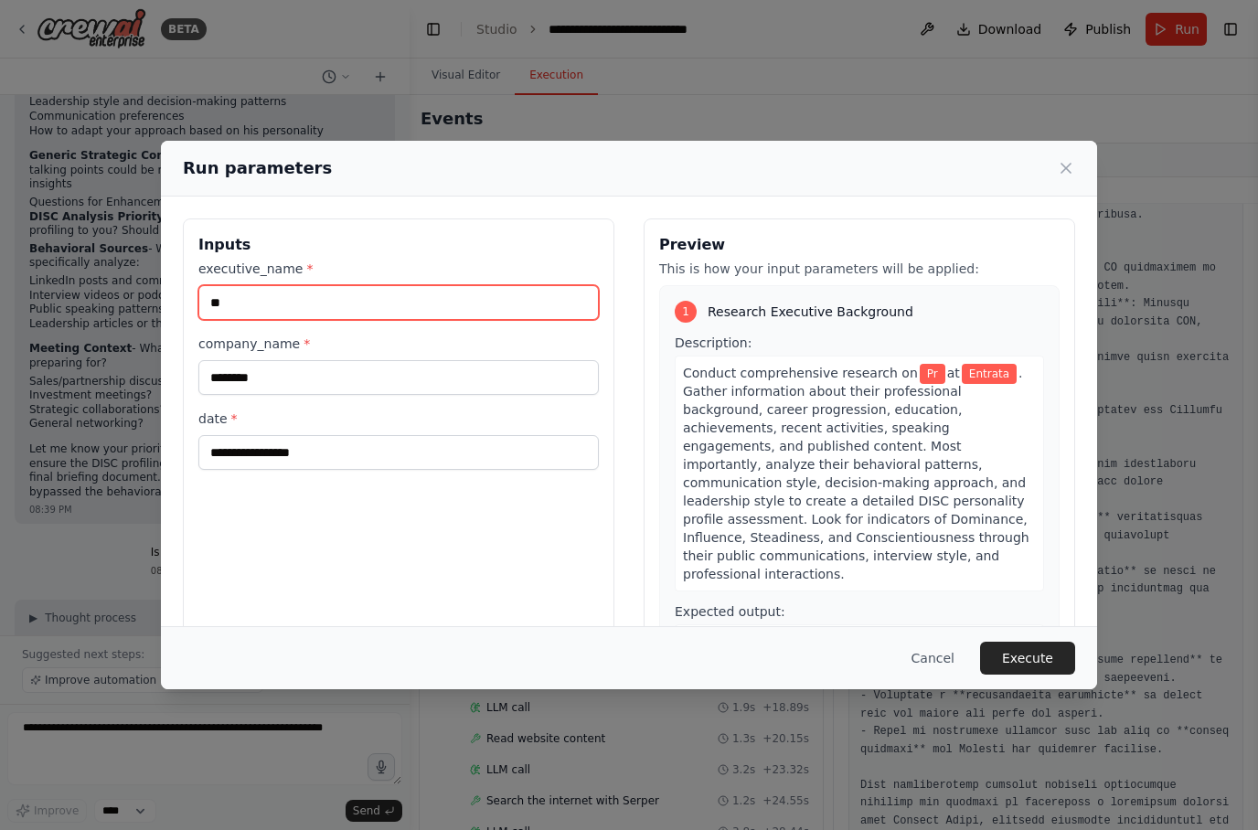
type input "*"
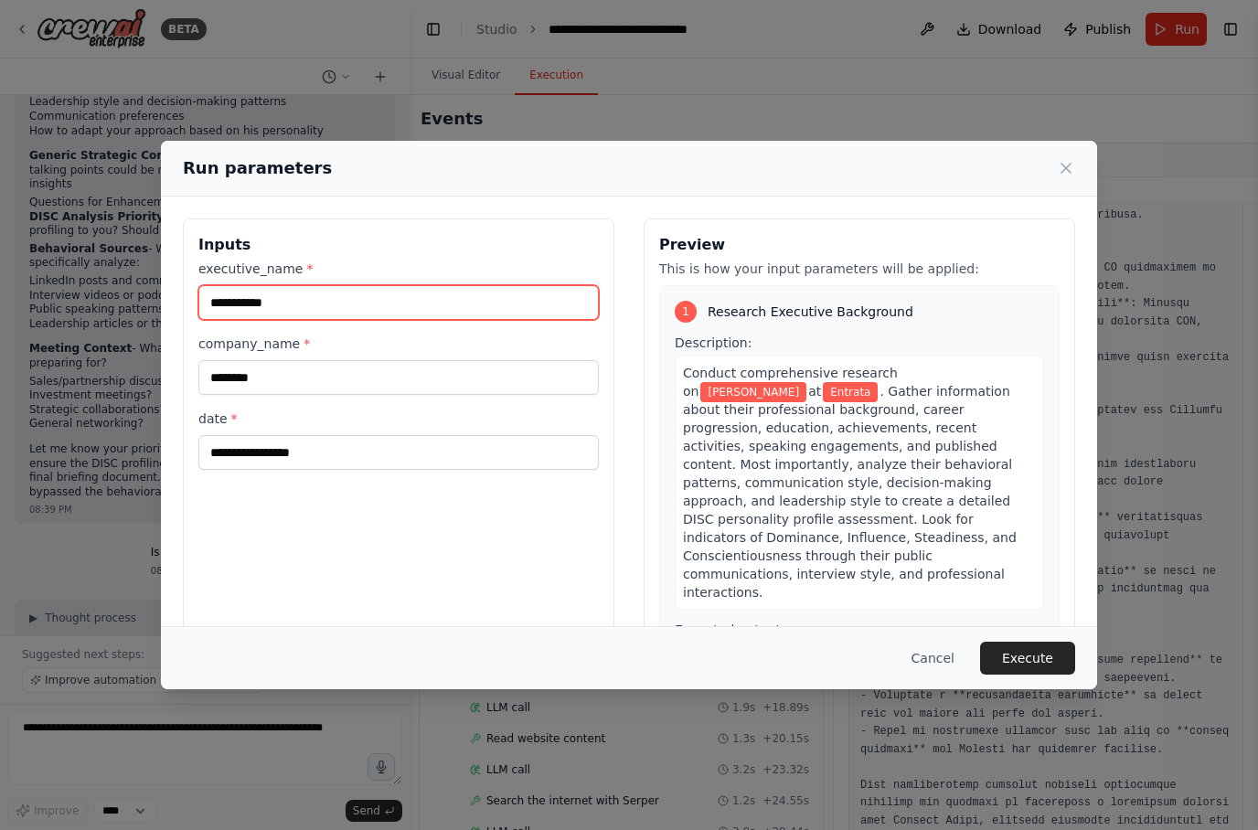
type input "**********"
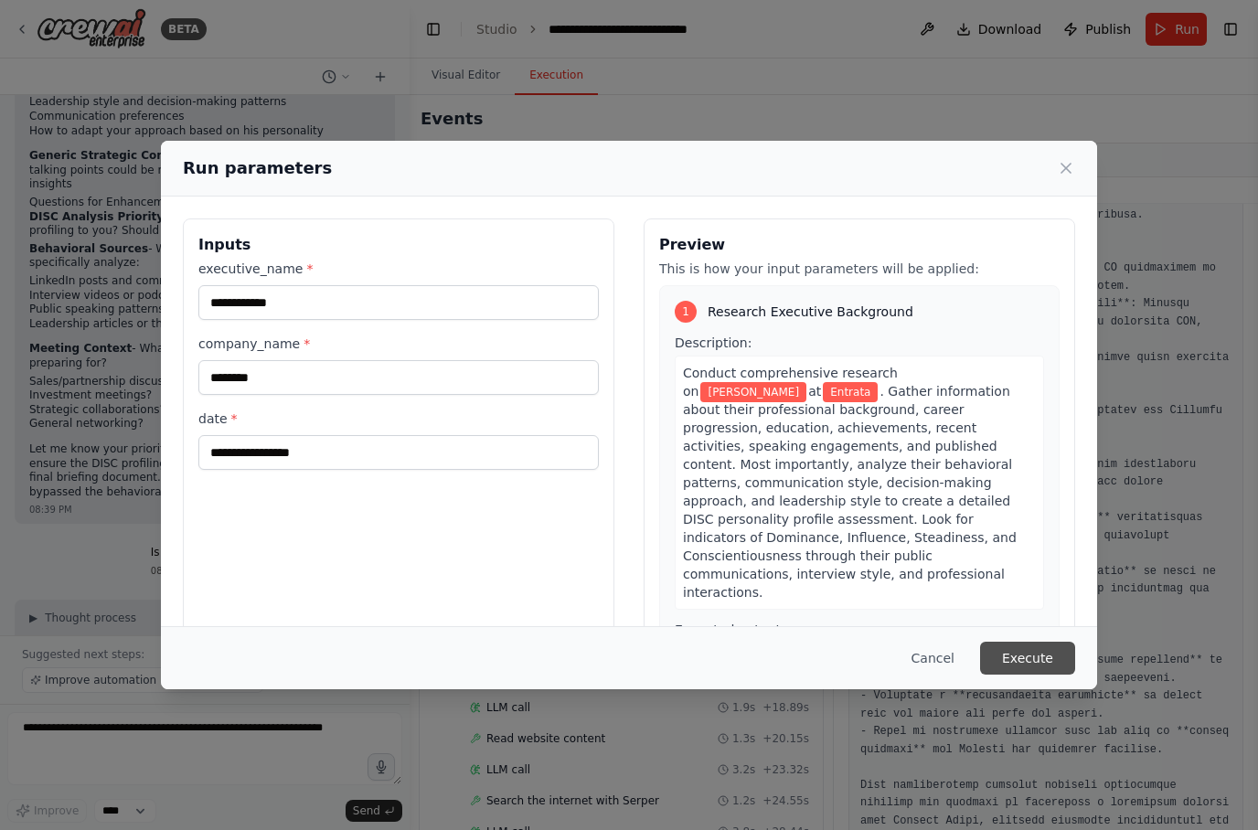
click at [1042, 674] on button "Execute" at bounding box center [1027, 658] width 95 height 33
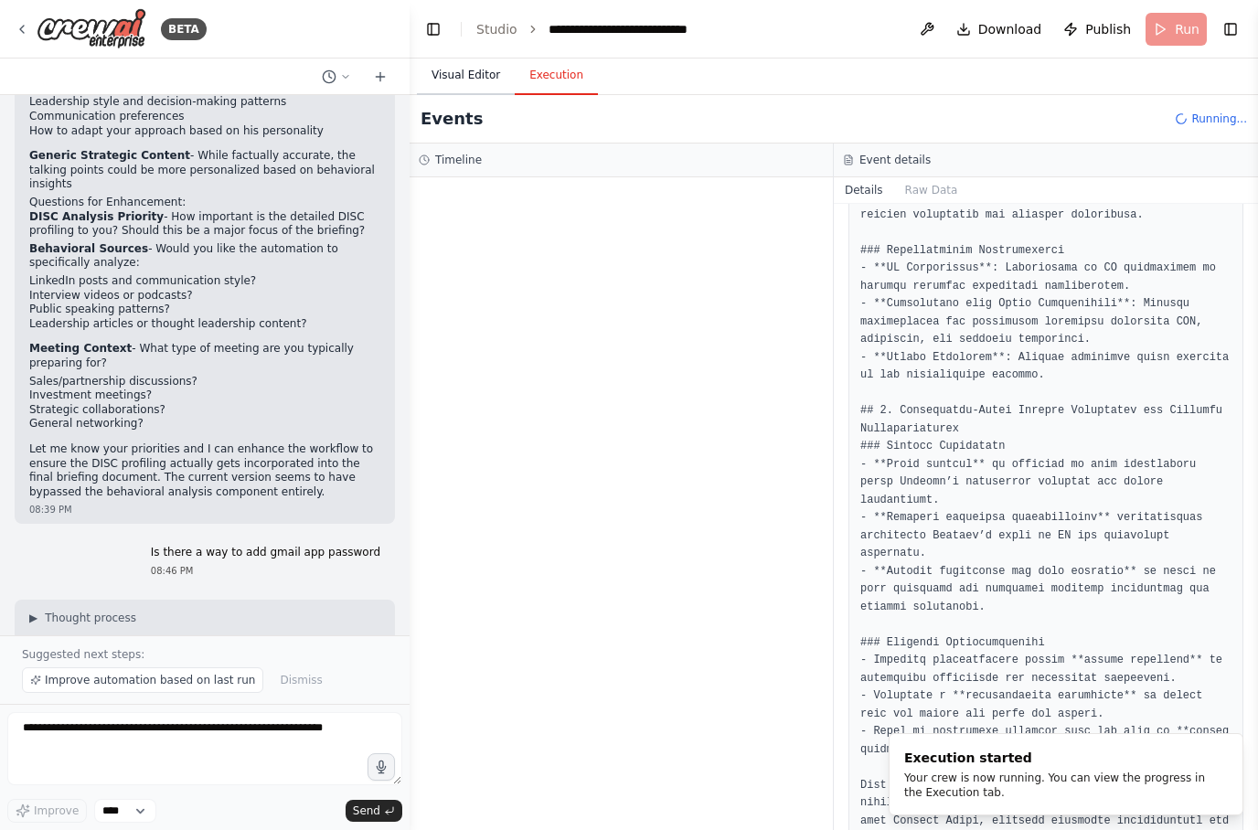
click at [466, 78] on button "Visual Editor" at bounding box center [466, 76] width 98 height 38
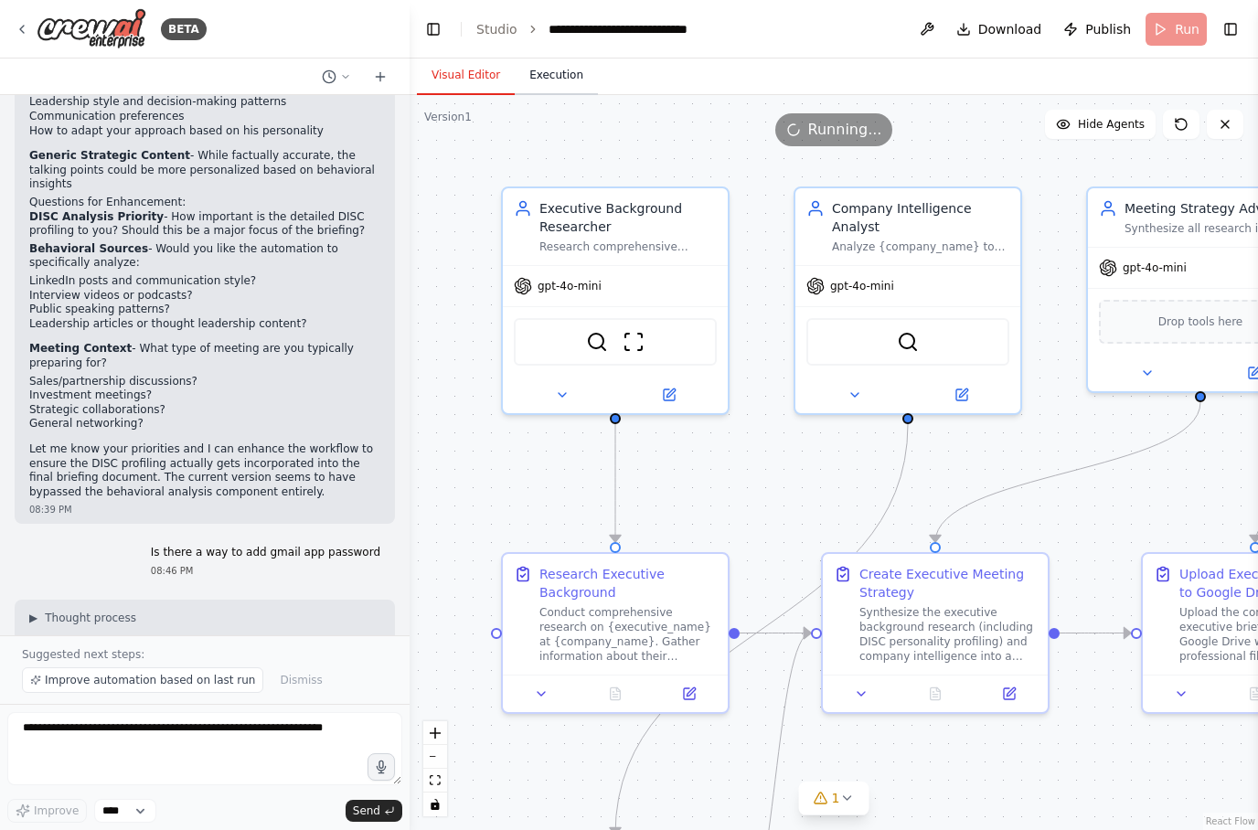
click at [564, 80] on button "Execution" at bounding box center [556, 76] width 83 height 38
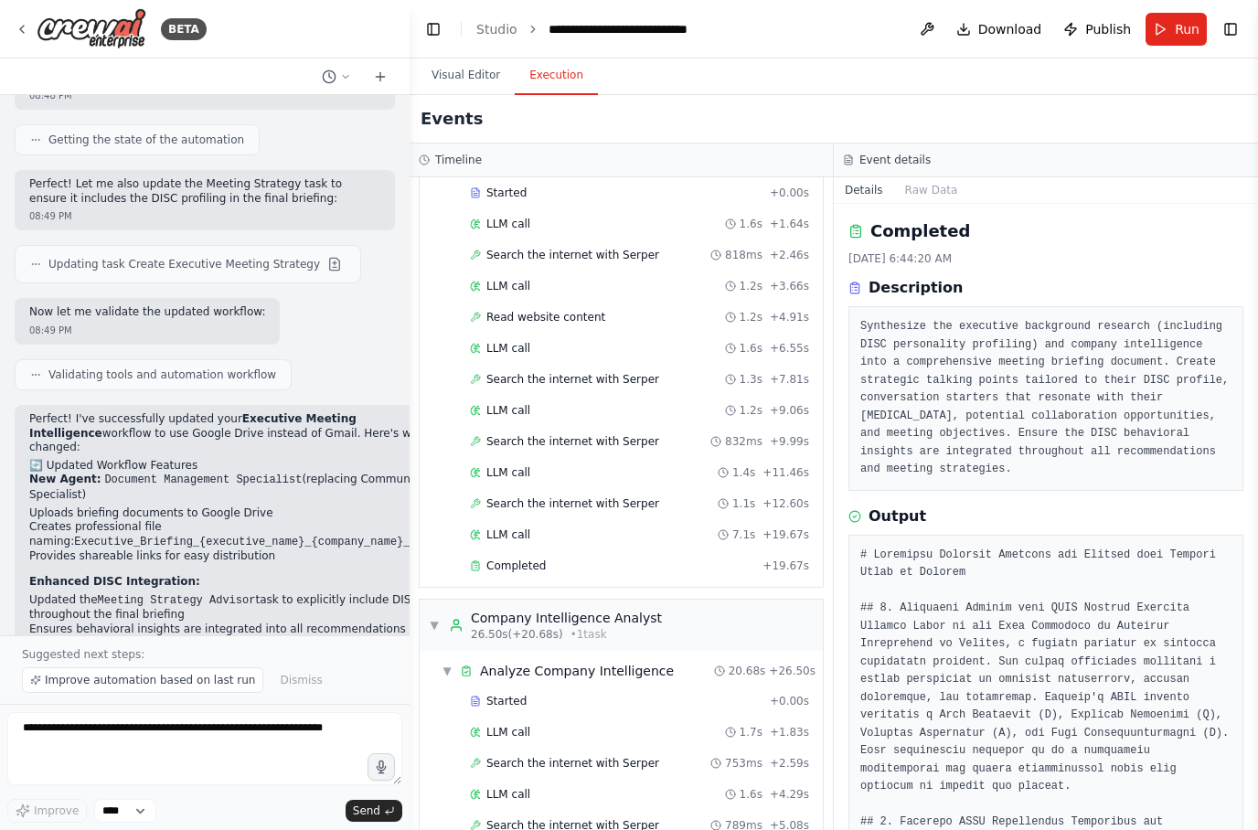
scroll to position [104, 0]
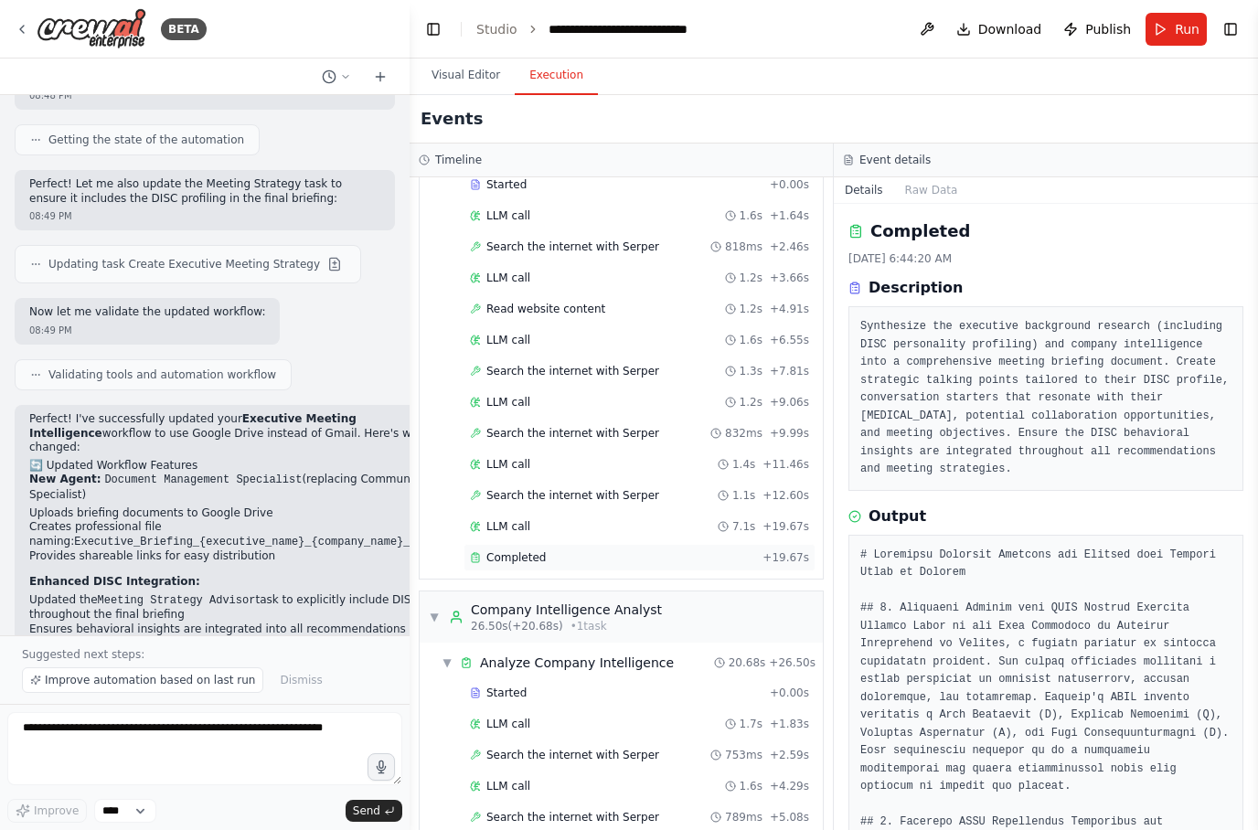
click at [600, 550] on div "Completed" at bounding box center [612, 557] width 285 height 15
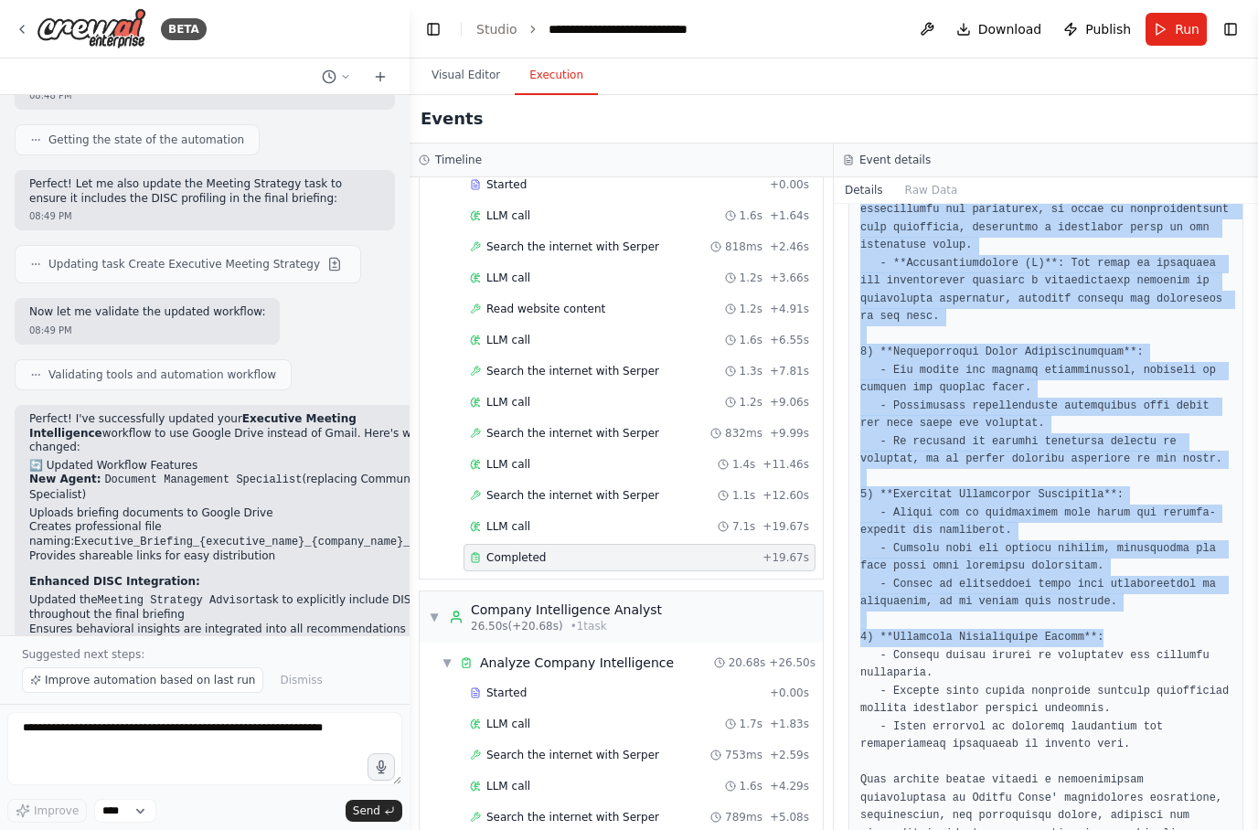
scroll to position [861, 0]
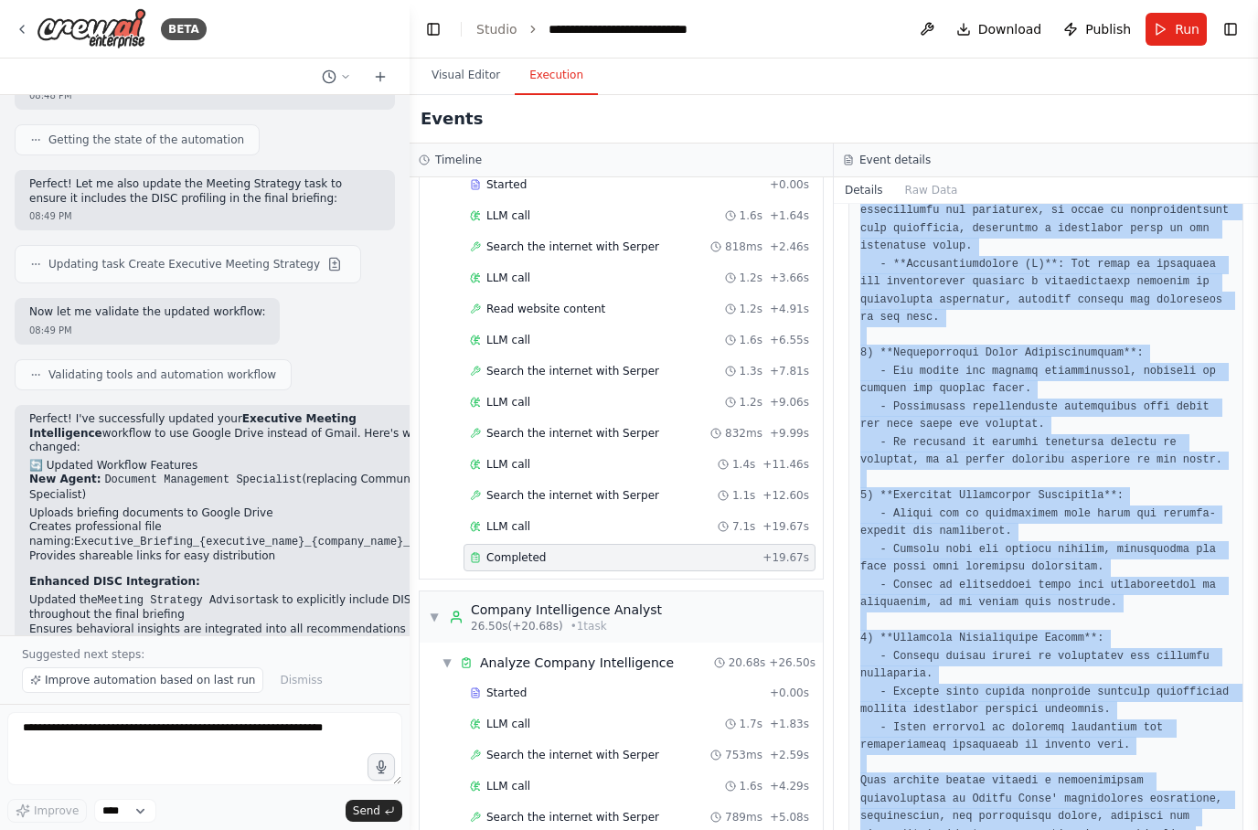
copy pre "1) **Career History and Educational Background**: - Andrés Balas has held the p…"
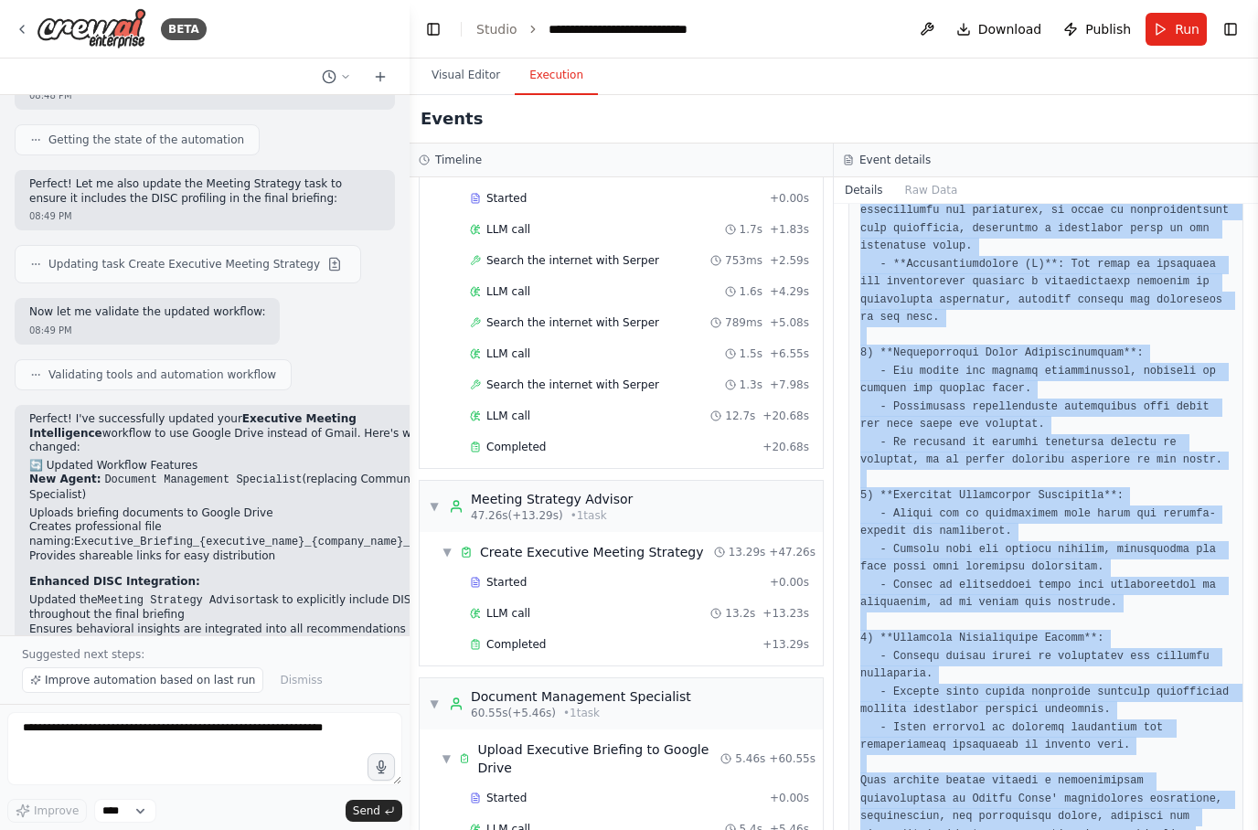
scroll to position [598, 0]
click at [561, 632] on div "Completed + 13.29s" at bounding box center [639, 645] width 352 height 27
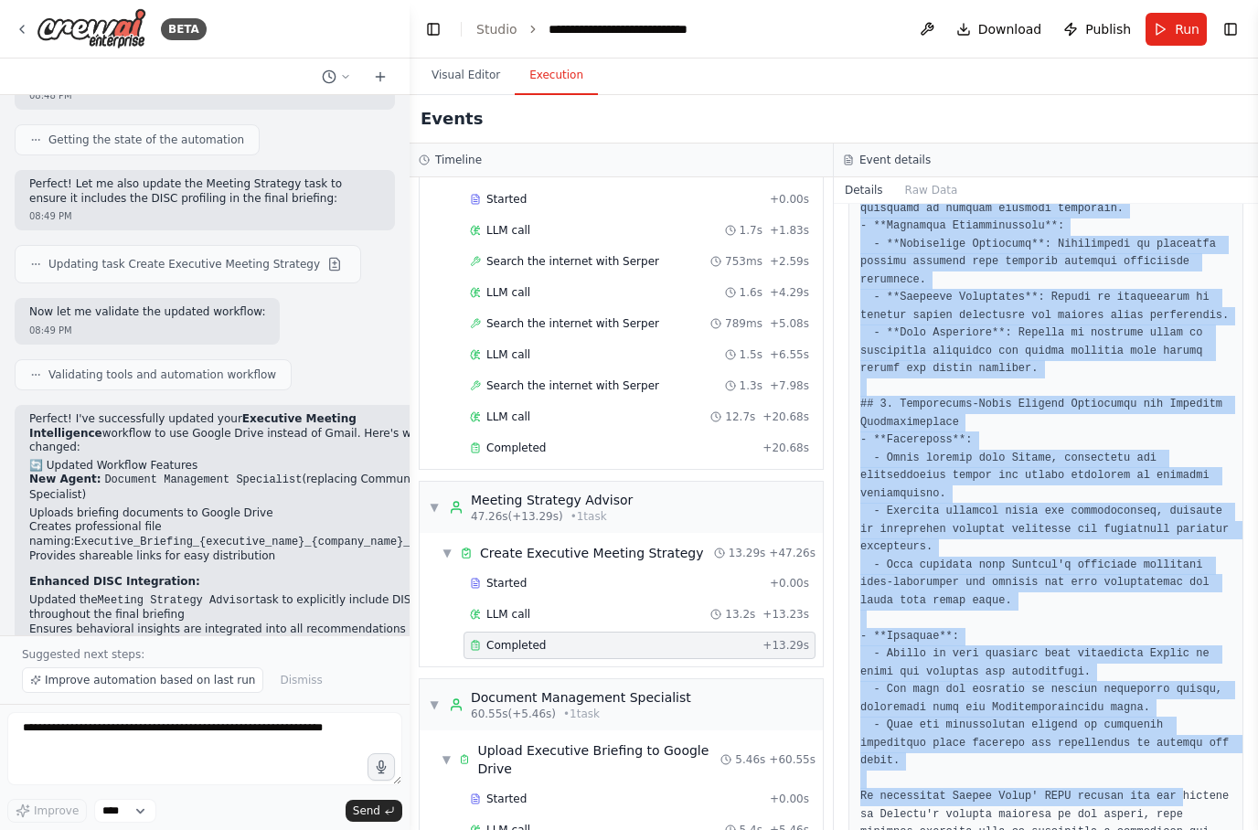
scroll to position [1486, 0]
copy pre "# Executive Briefing Document for Meeting with Andrés Balas ## 1. Executive Sum…"
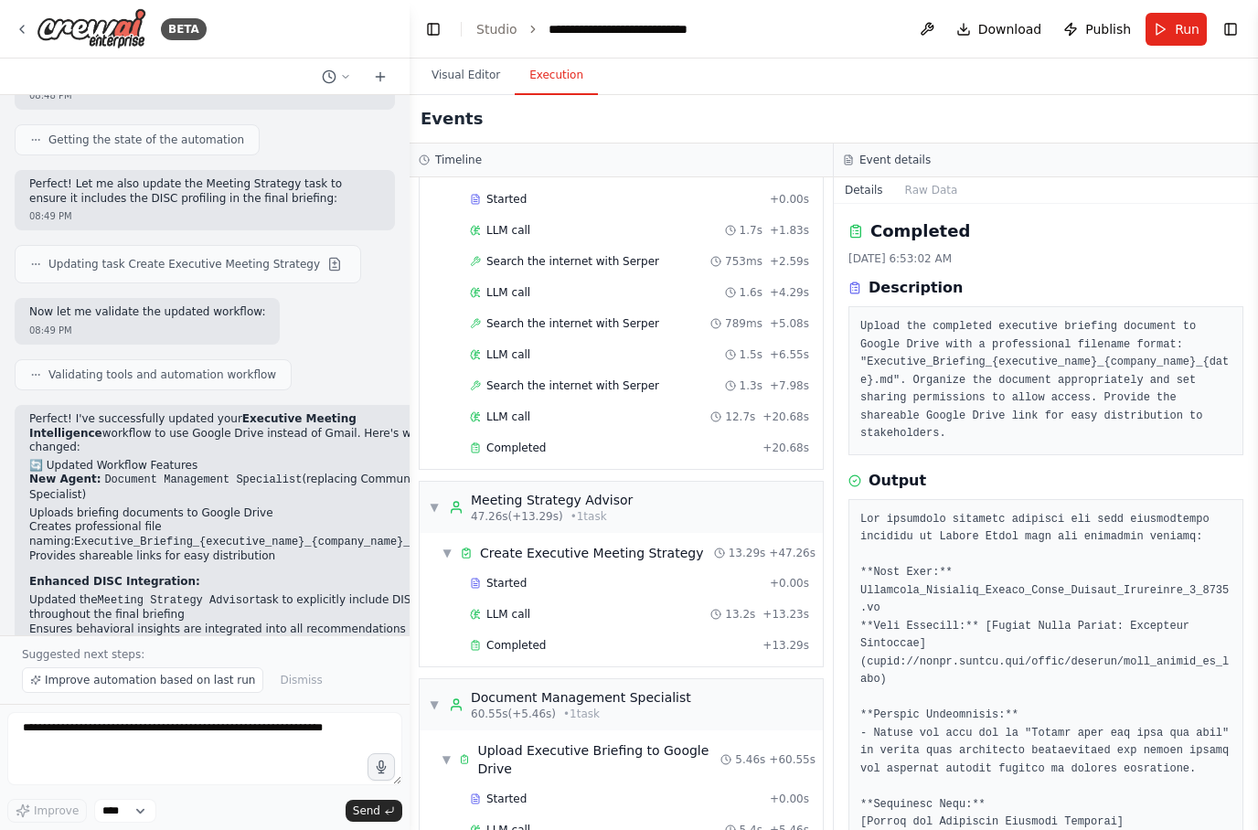
scroll to position [0, 0]
click at [1183, 30] on span "Run" at bounding box center [1186, 29] width 25 height 18
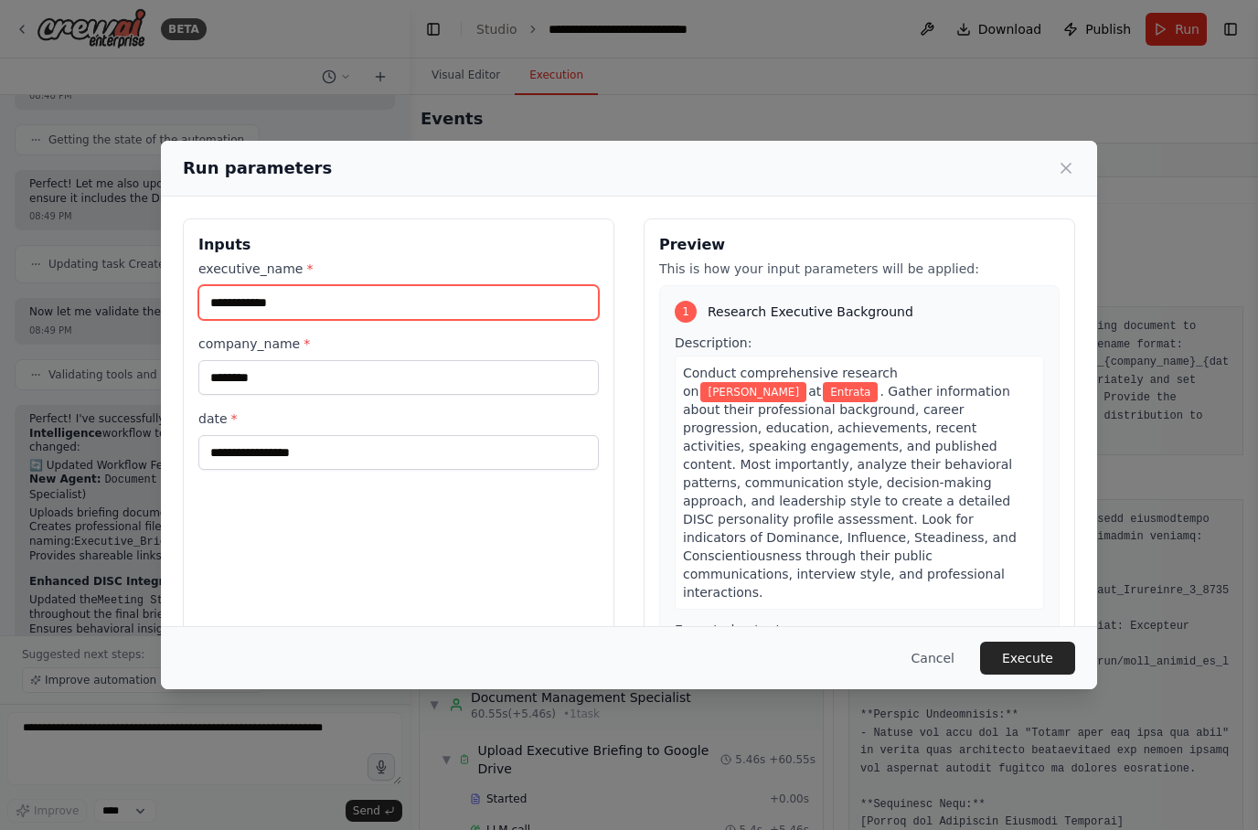
click at [458, 285] on input "**********" at bounding box center [398, 302] width 400 height 35
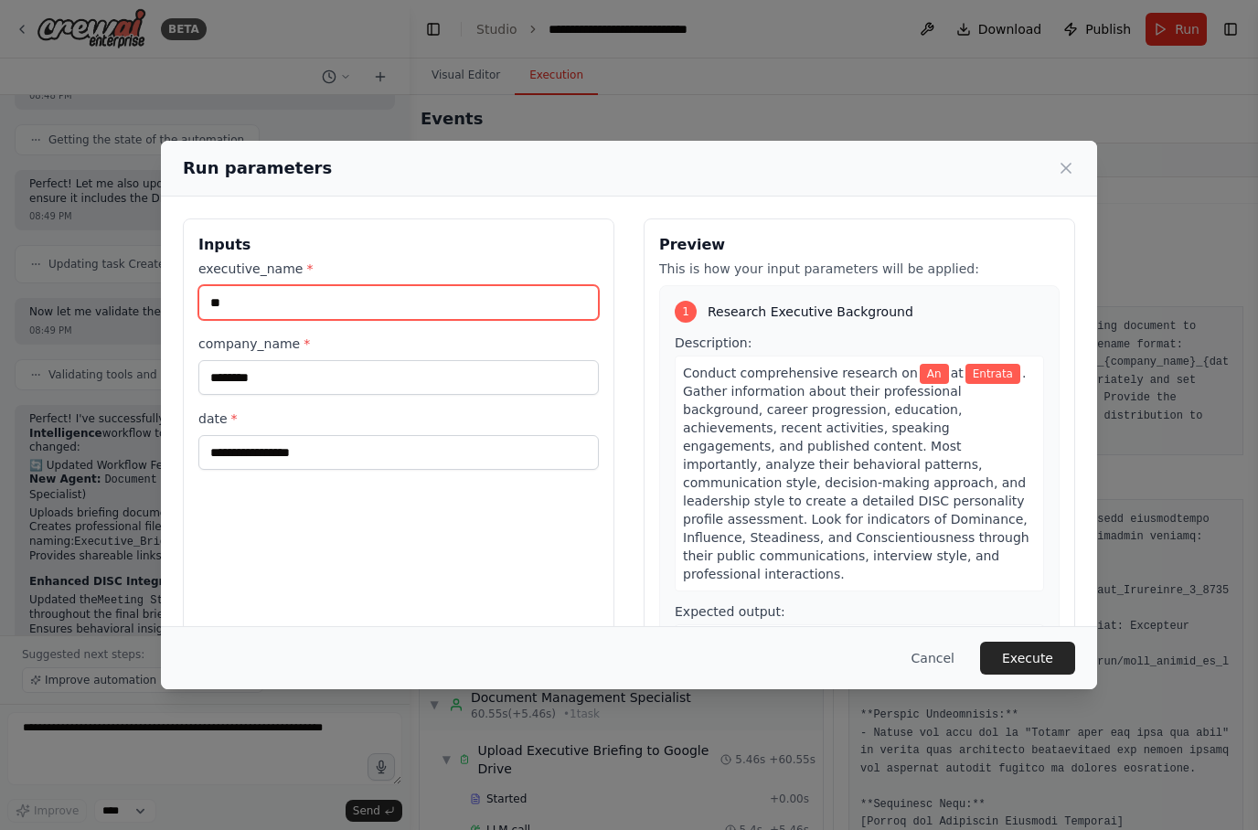
type input "*"
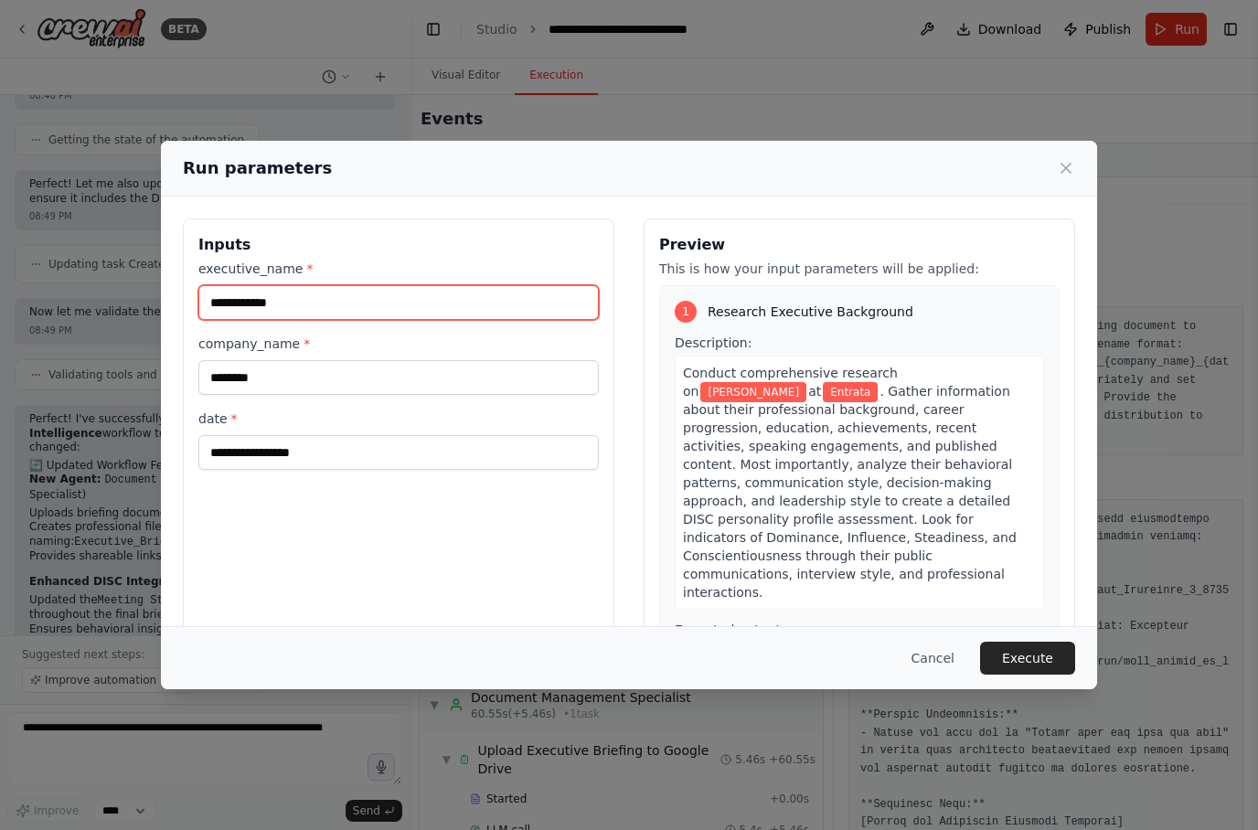
type input "**********"
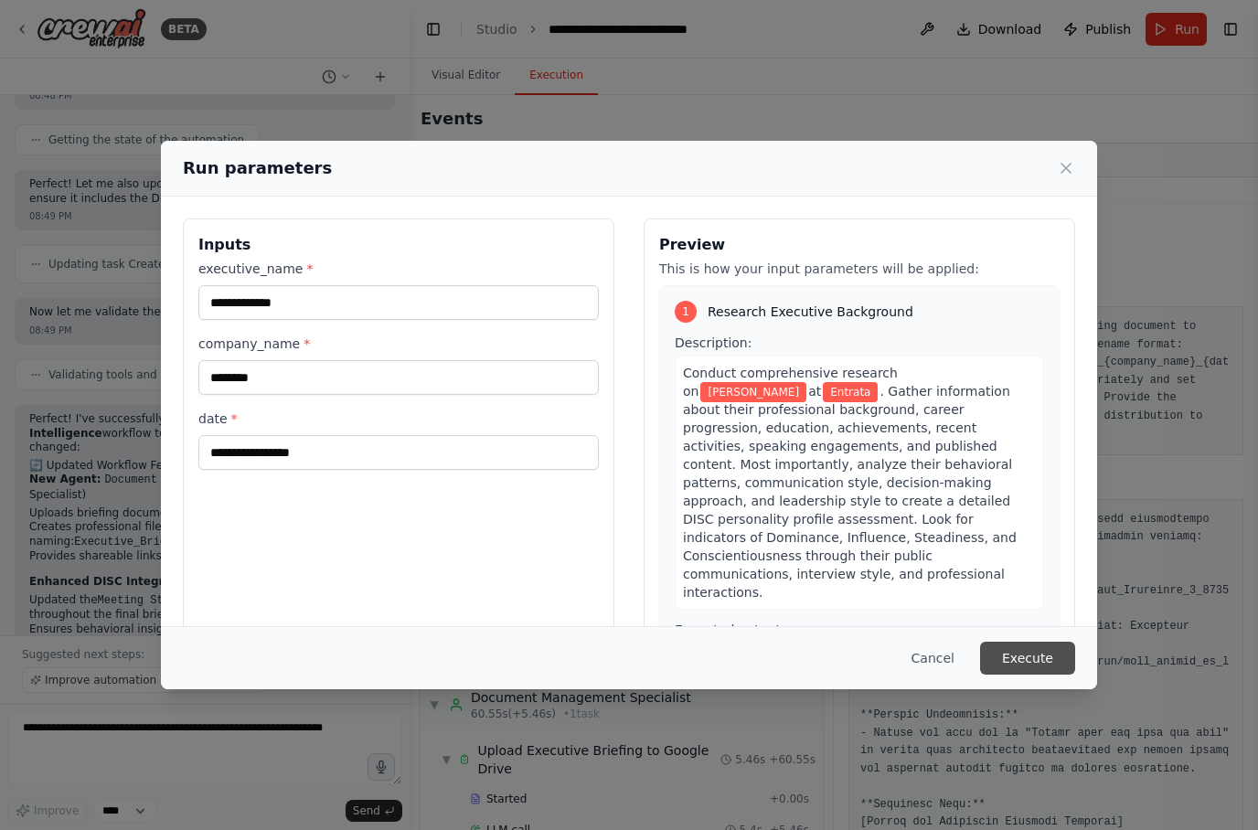
click at [1040, 674] on button "Execute" at bounding box center [1027, 658] width 95 height 33
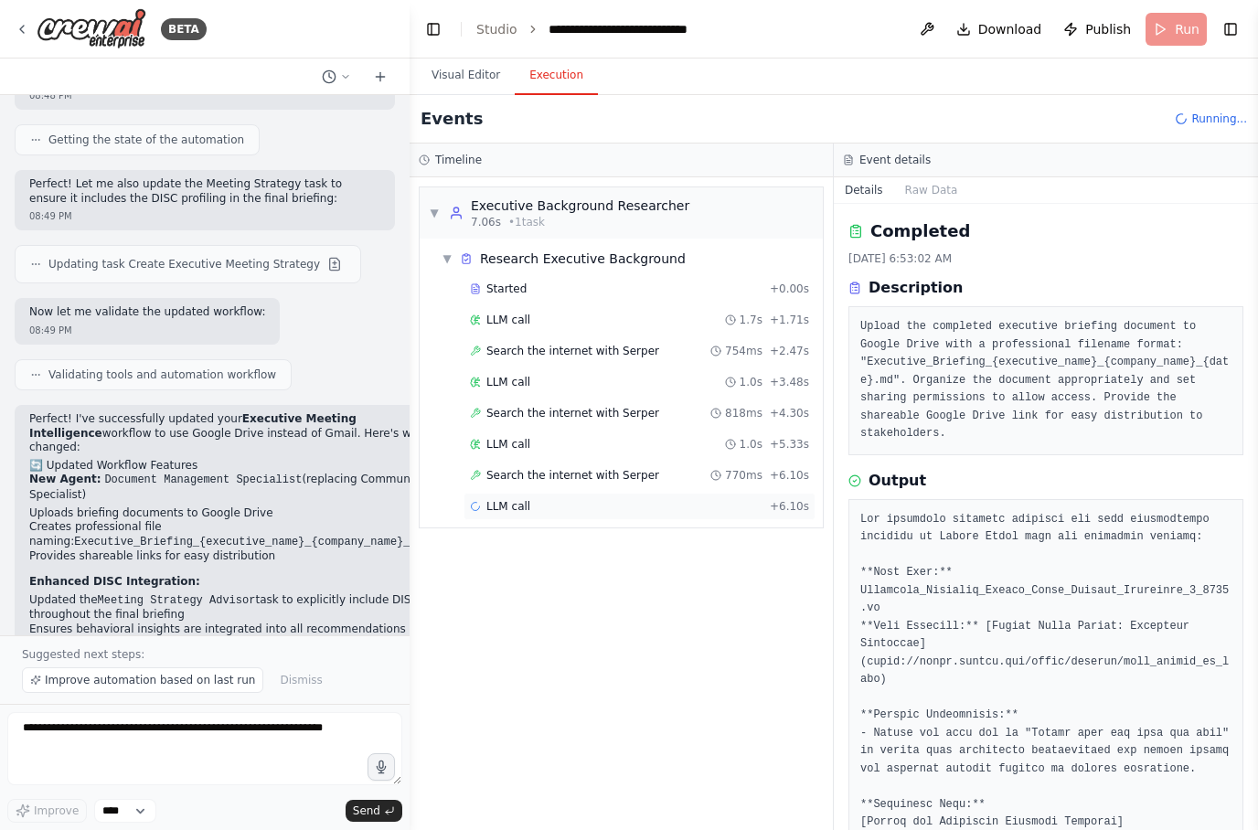
click at [632, 508] on div "LLM call + 6.10s" at bounding box center [639, 506] width 339 height 15
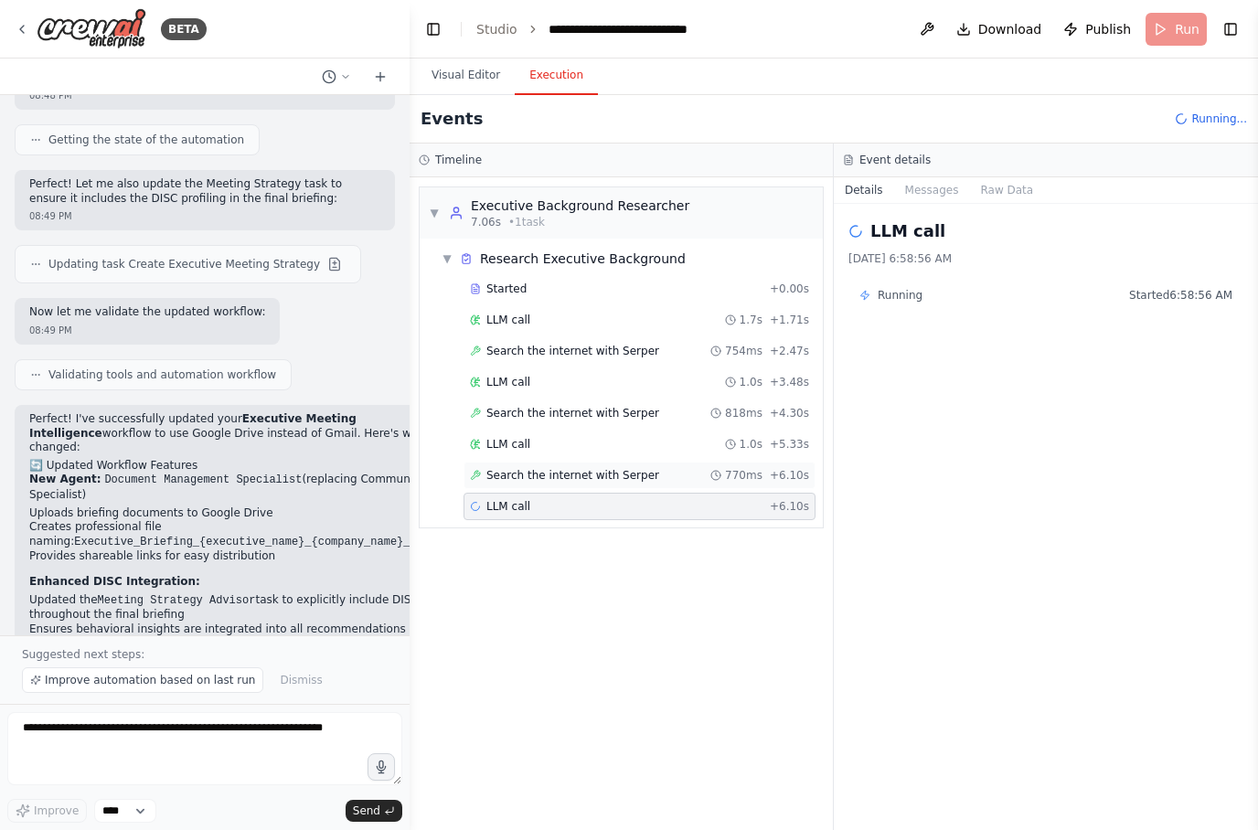
click at [632, 478] on span "Search the internet with Serper" at bounding box center [572, 475] width 173 height 15
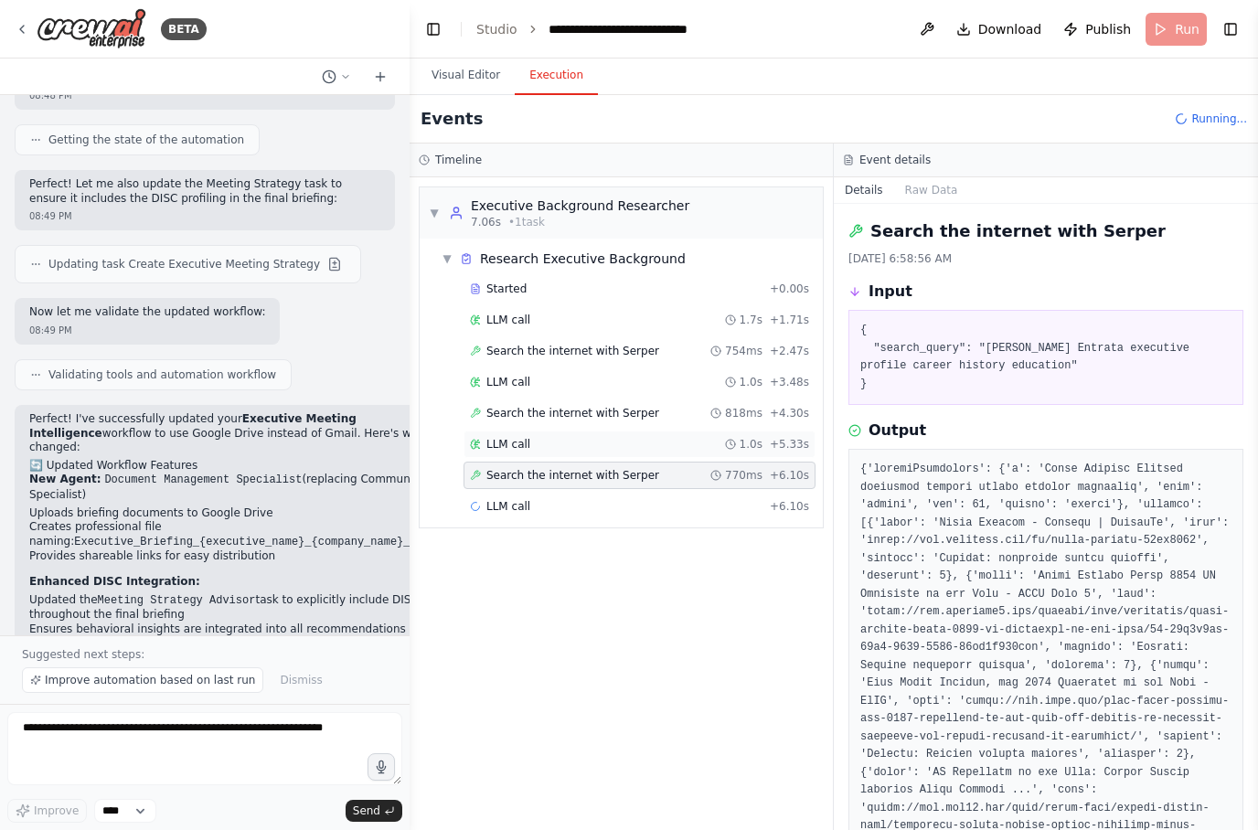
click at [612, 451] on div "LLM call 1.0s + 5.33s" at bounding box center [639, 443] width 352 height 27
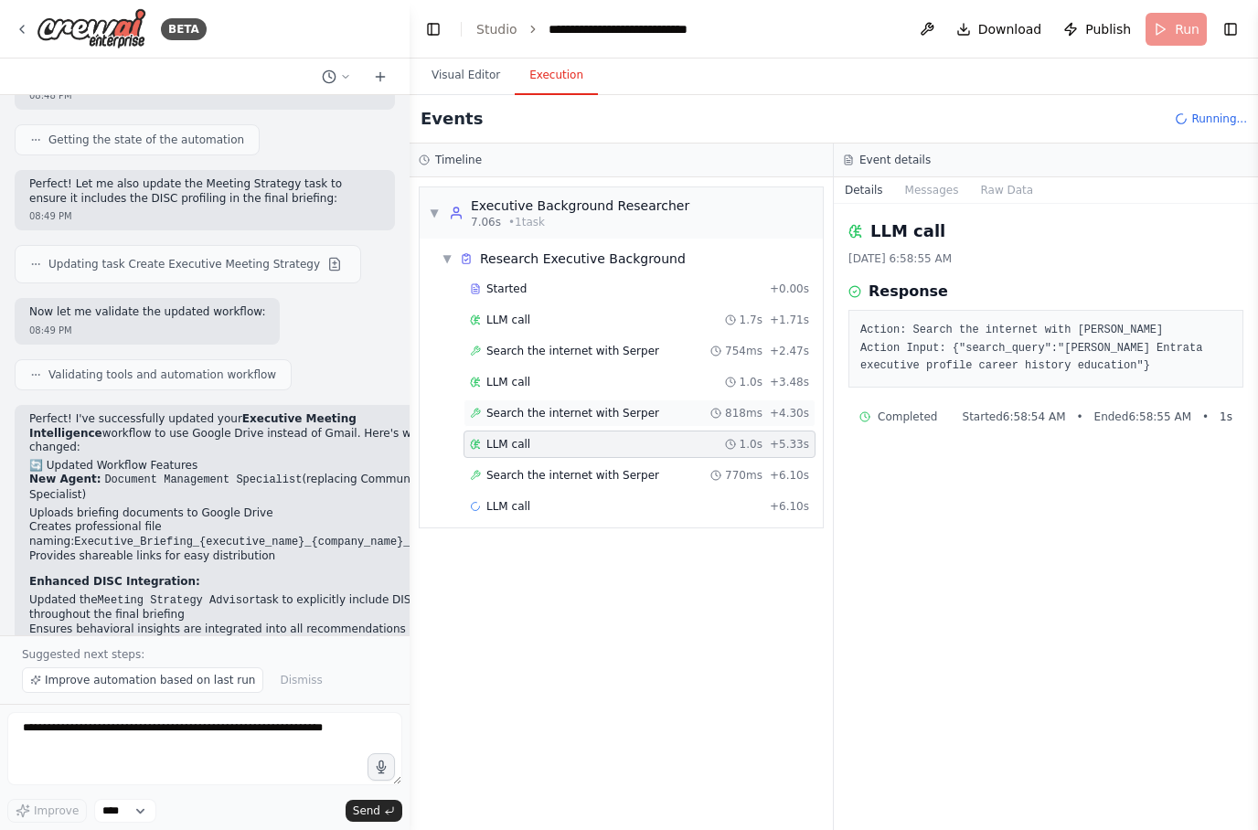
click at [621, 424] on div "Search the internet with Serper 818ms + 4.30s" at bounding box center [639, 412] width 352 height 27
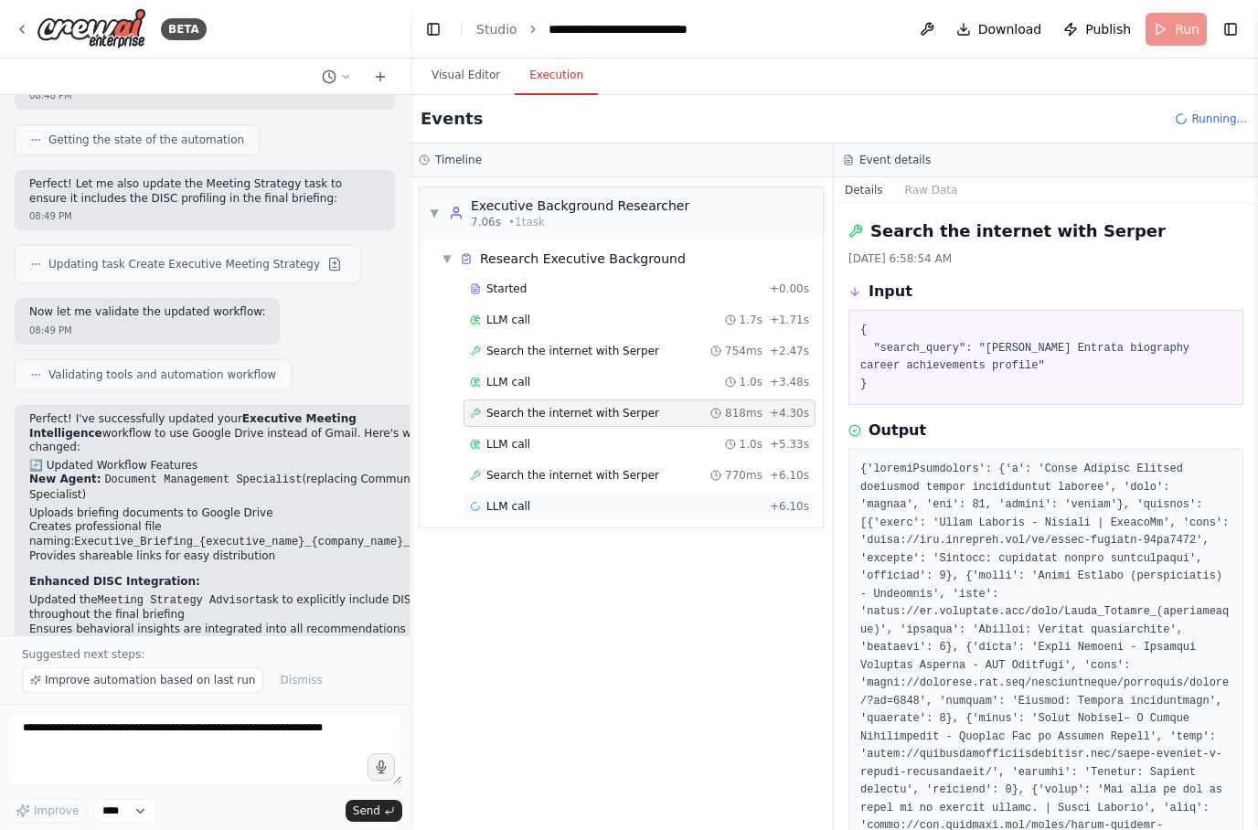
click at [589, 507] on div "LLM call + 6.10s" at bounding box center [639, 506] width 339 height 15
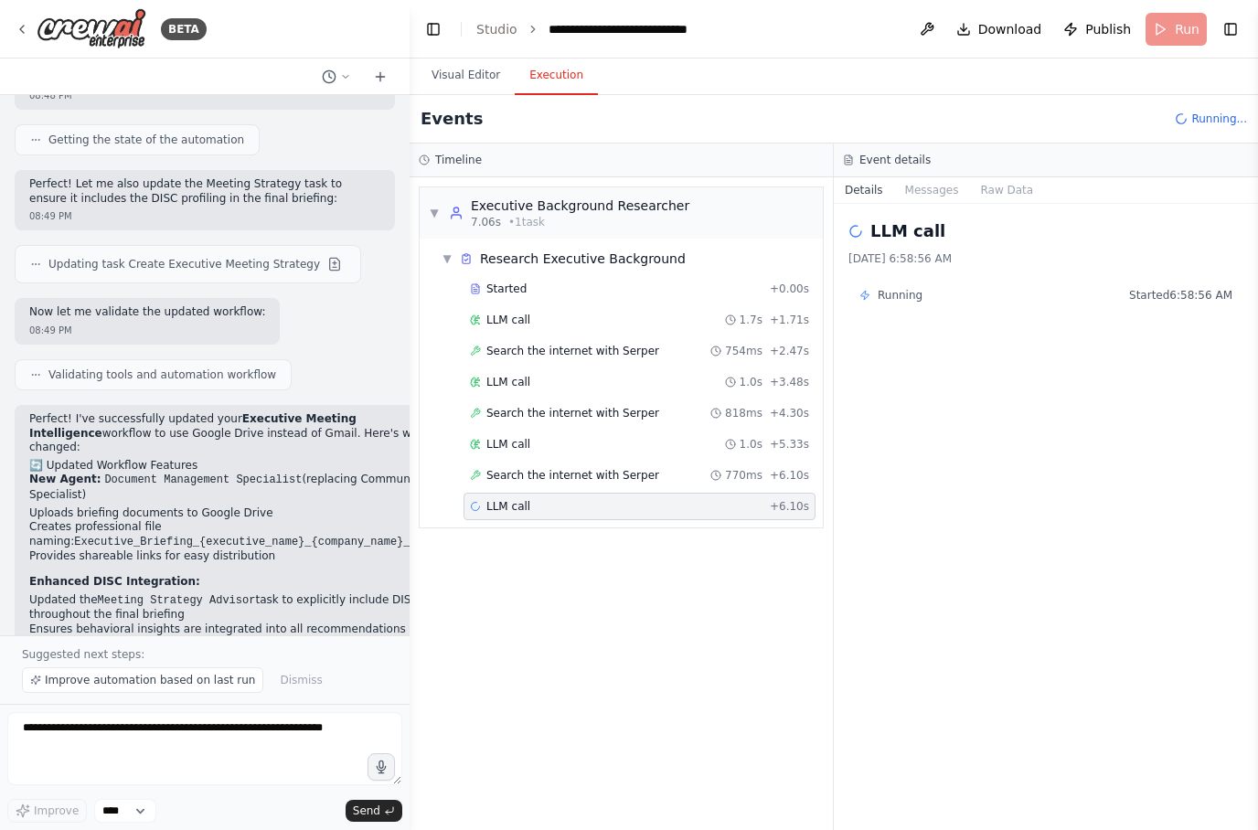
click at [621, 511] on div "LLM call + 6.10s" at bounding box center [639, 506] width 339 height 15
click at [647, 475] on span "Search the internet with Serper" at bounding box center [572, 475] width 173 height 15
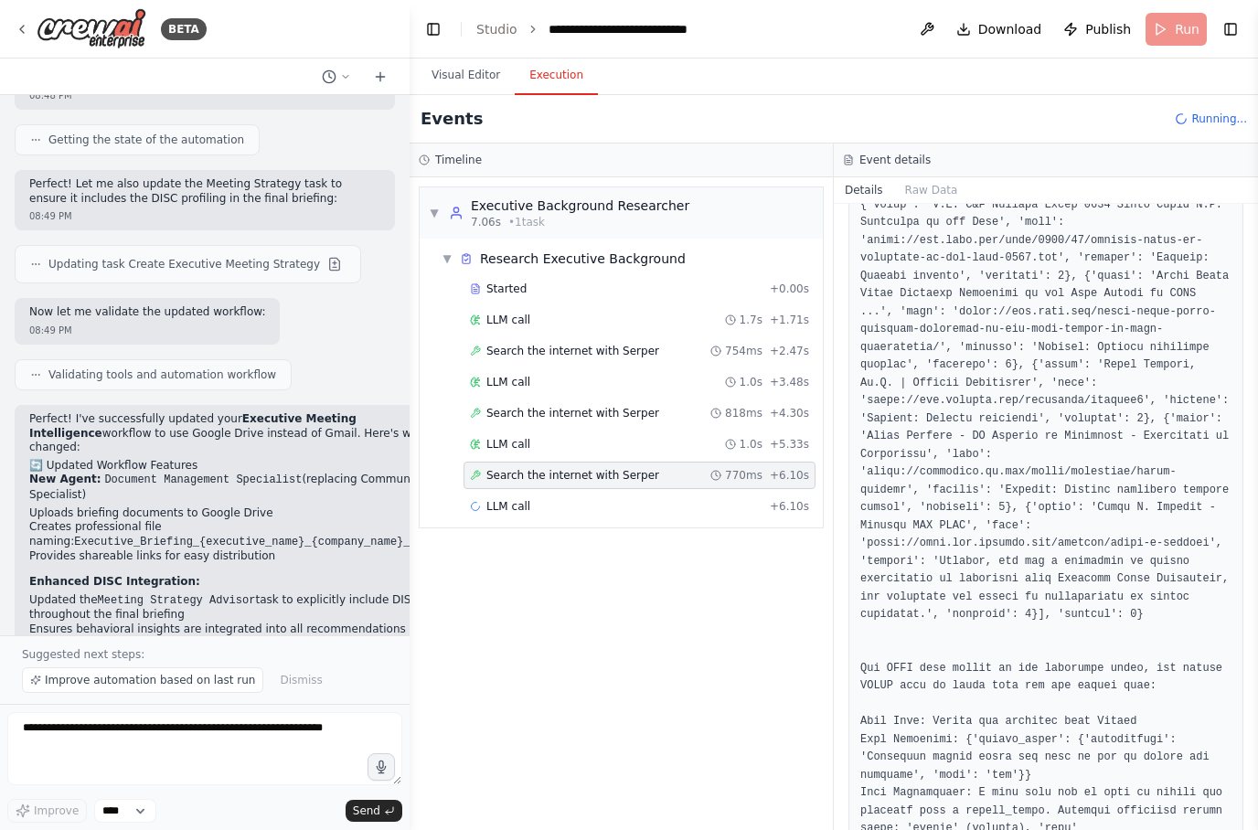
scroll to position [714, 0]
click at [603, 493] on div "LLM call + 6.10s" at bounding box center [639, 506] width 352 height 27
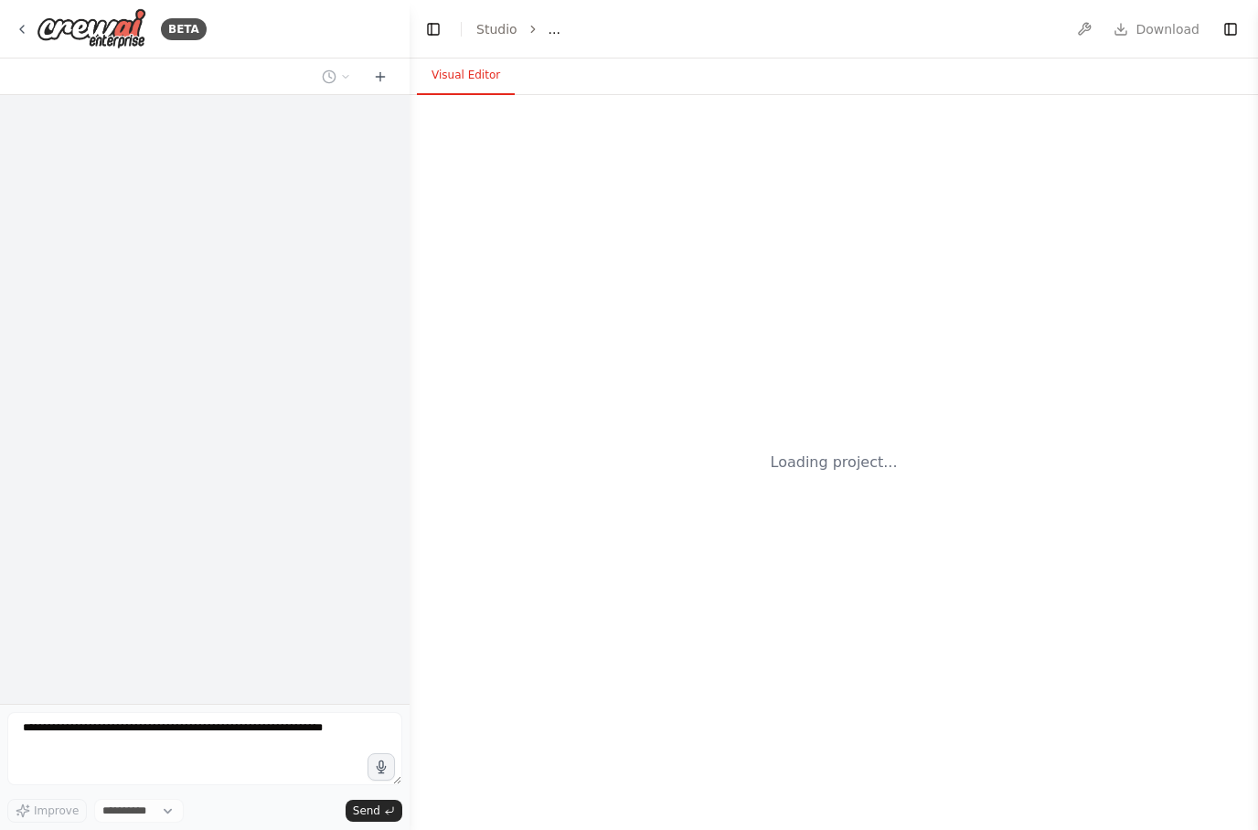
select select "****"
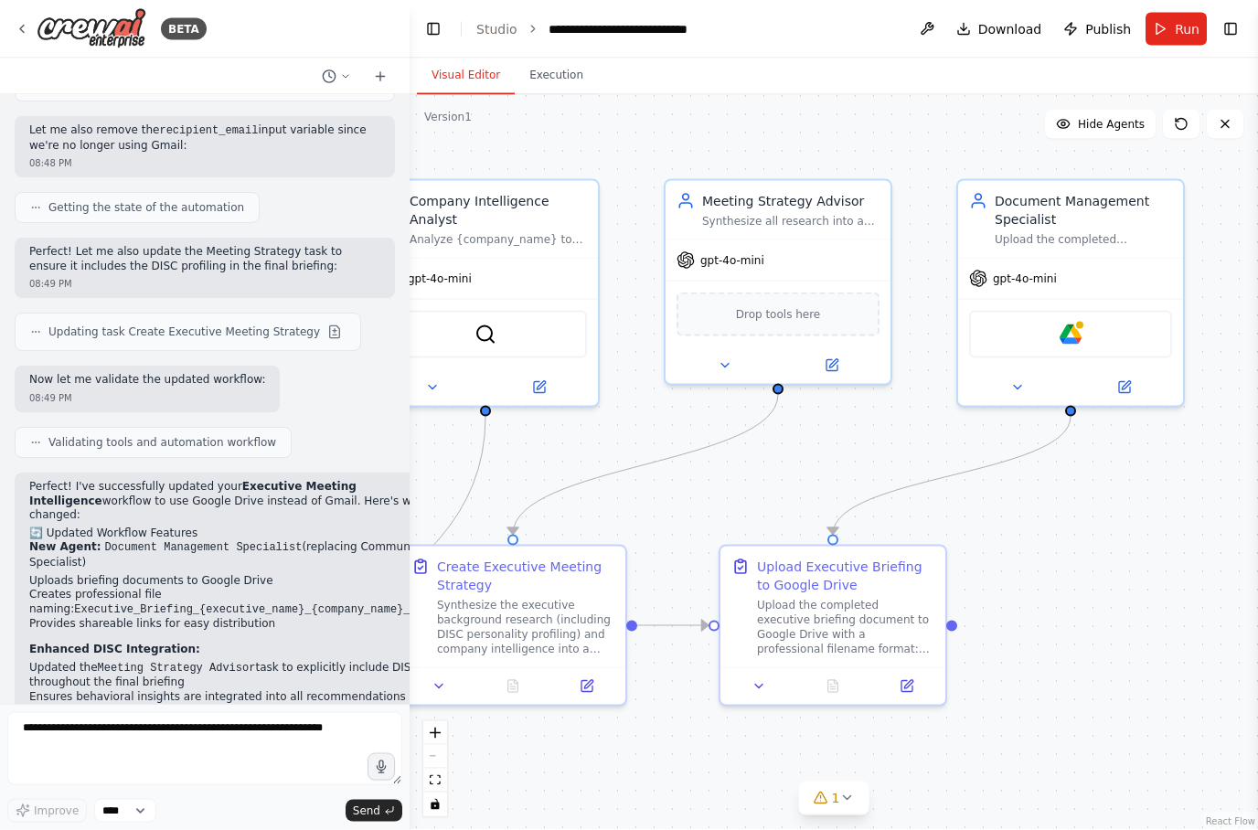
scroll to position [17, 0]
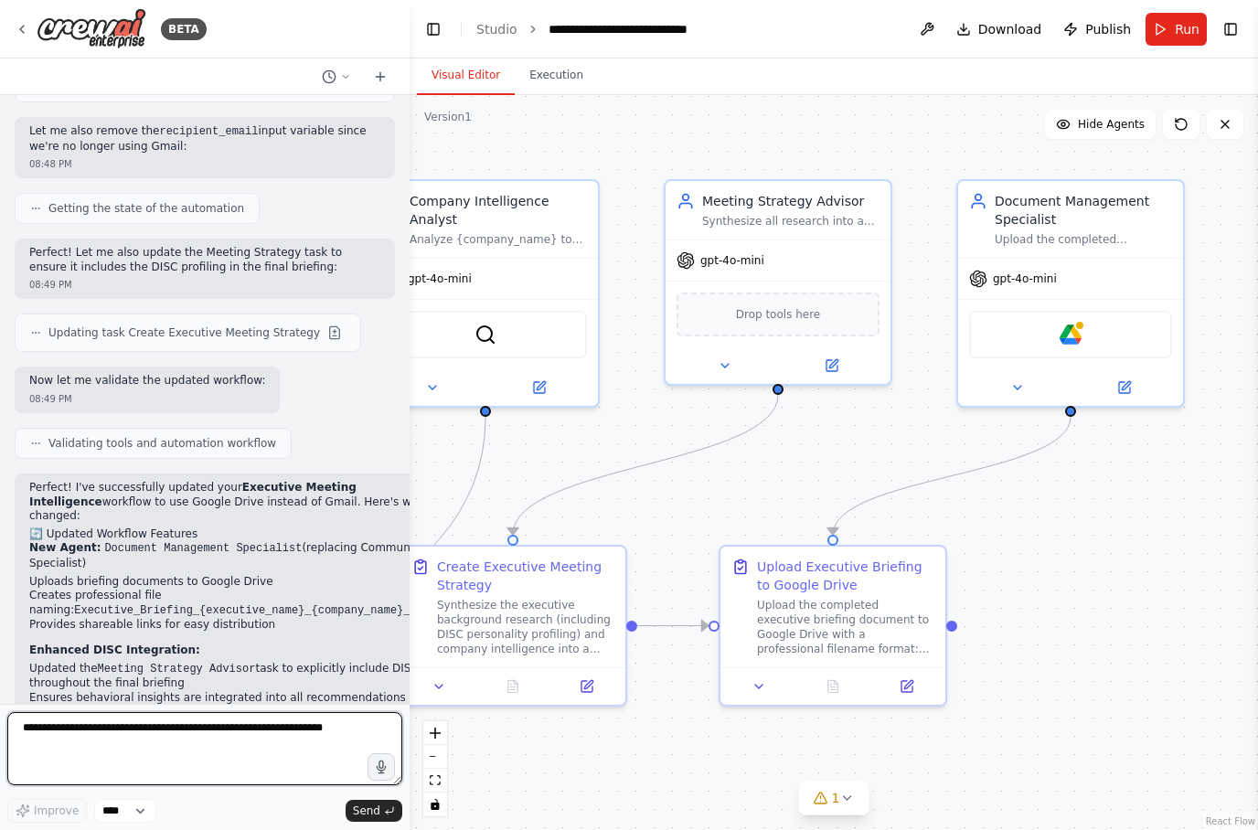
click at [137, 746] on textarea at bounding box center [204, 748] width 395 height 73
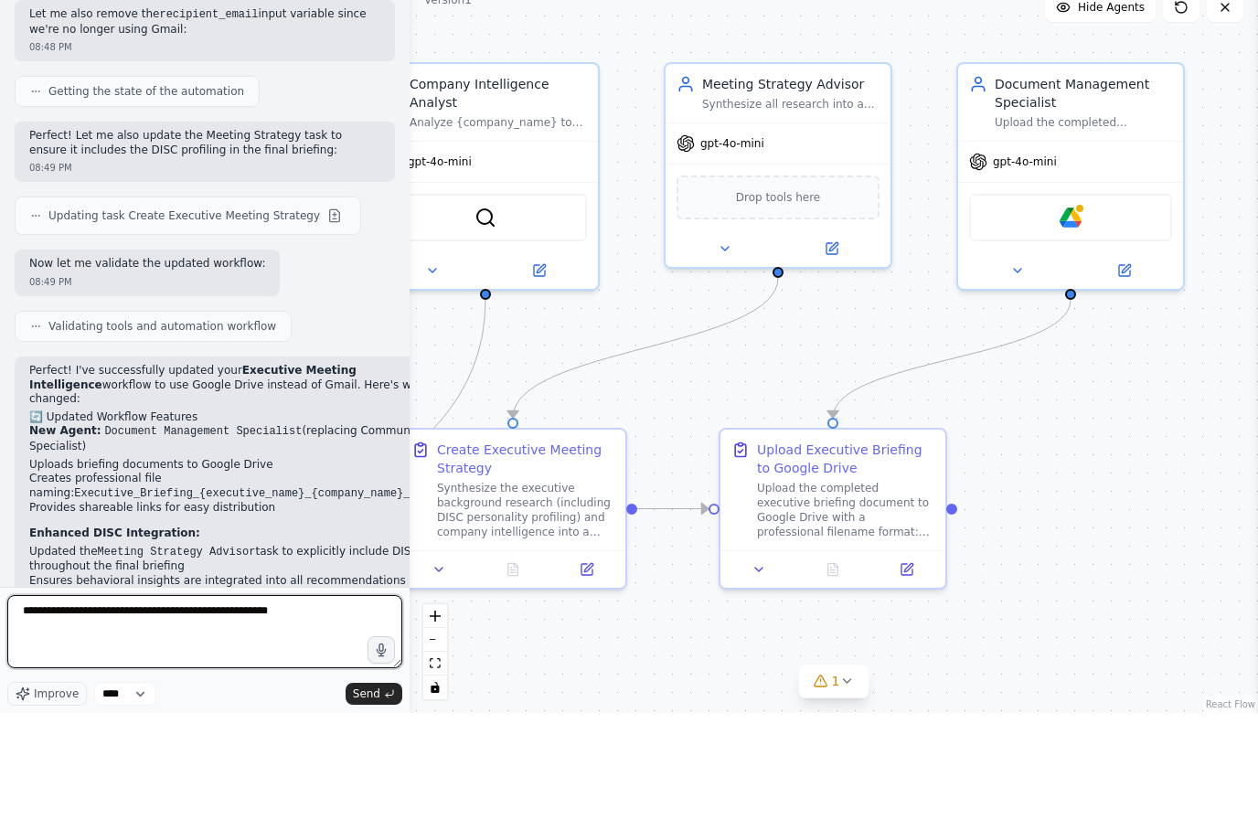
type textarea "**********"
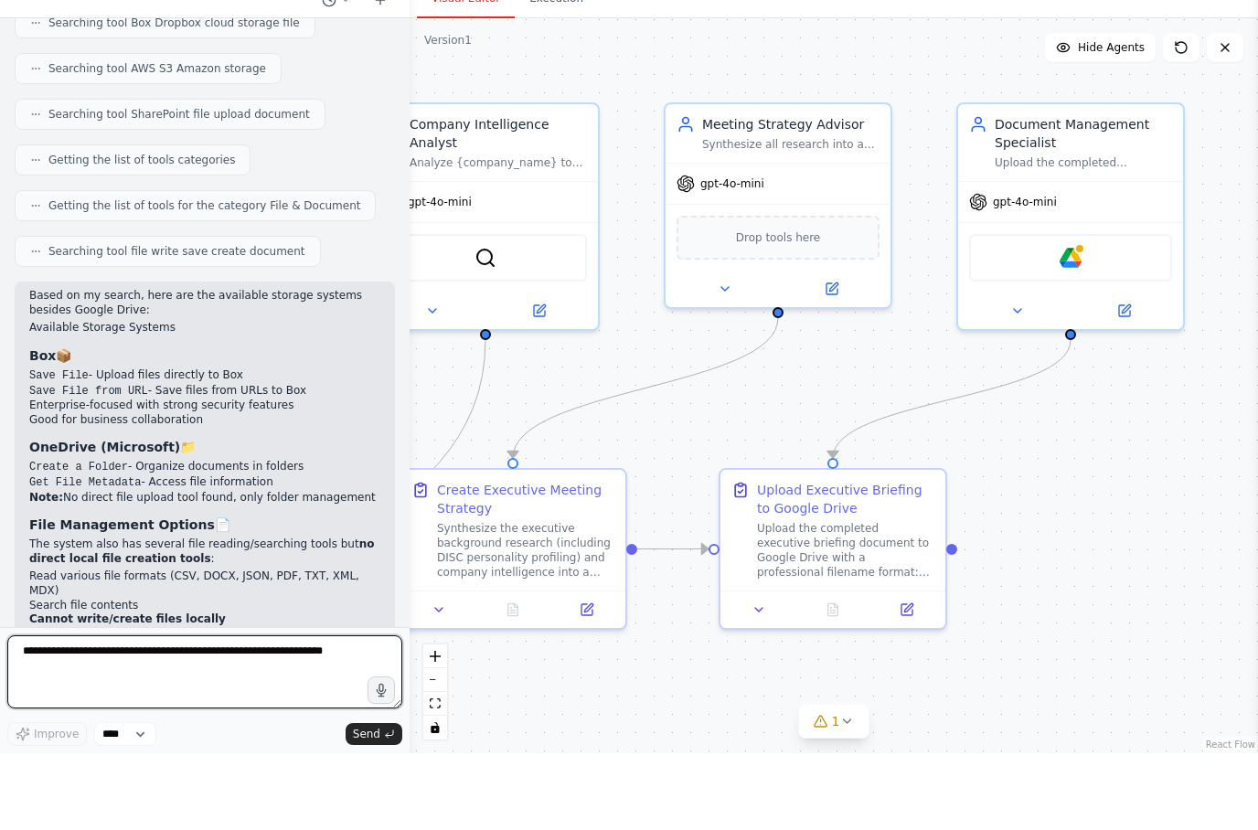
scroll to position [7270, 0]
type textarea "**********"
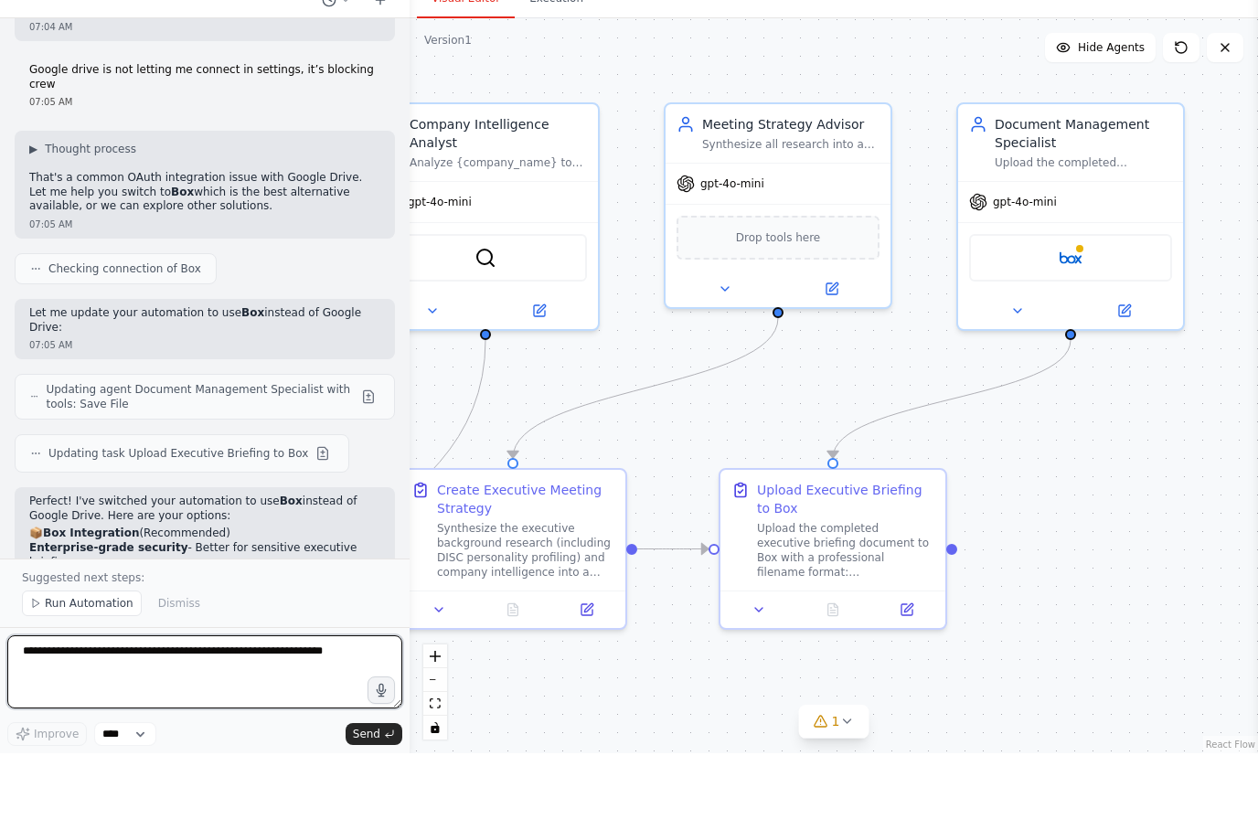
scroll to position [8249, 0]
